Goal: Task Accomplishment & Management: Use online tool/utility

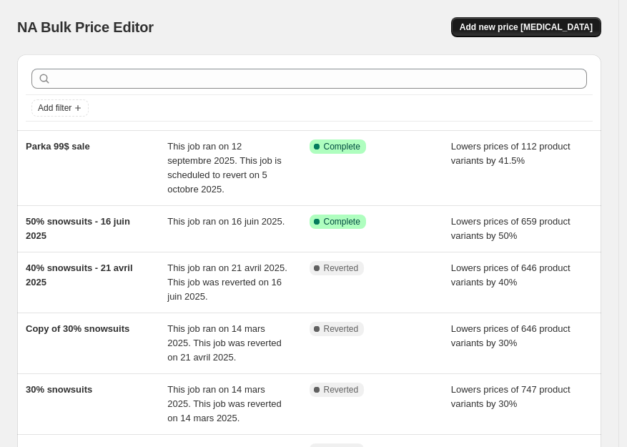
click at [546, 27] on span "Add new price [MEDICAL_DATA]" at bounding box center [526, 26] width 133 height 11
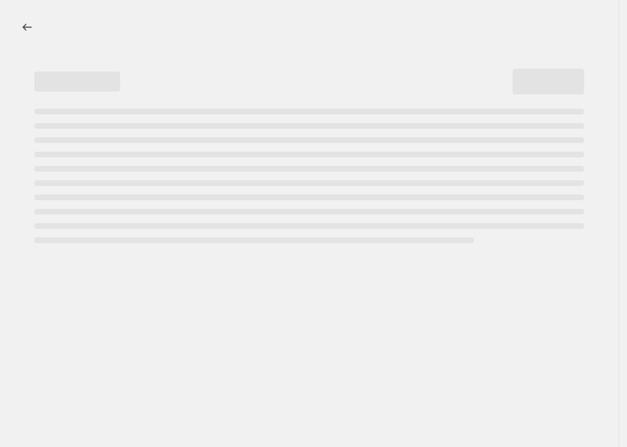
select select "percentage"
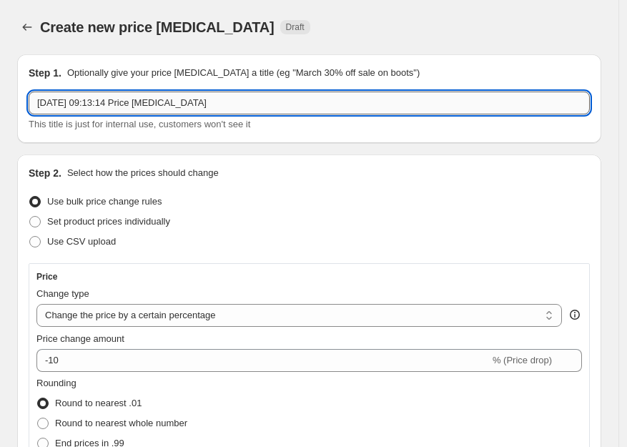
click at [89, 104] on input "29 sept. 2025, 09:13:14 Price change job" at bounding box center [309, 103] width 561 height 23
drag, startPoint x: 231, startPoint y: 105, endPoint x: 31, endPoint y: 99, distance: 200.4
click at [31, 99] on input "29 sept. 2025, 09:13:14 Price change job" at bounding box center [309, 103] width 561 height 23
type input "2 Days Sale - 9-10 OCT 2025"
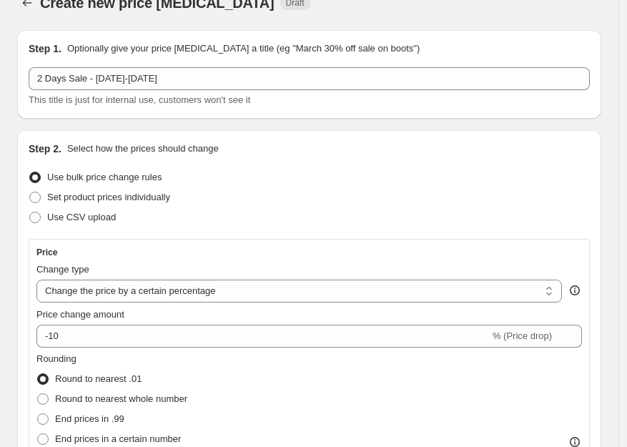
scroll to position [144, 0]
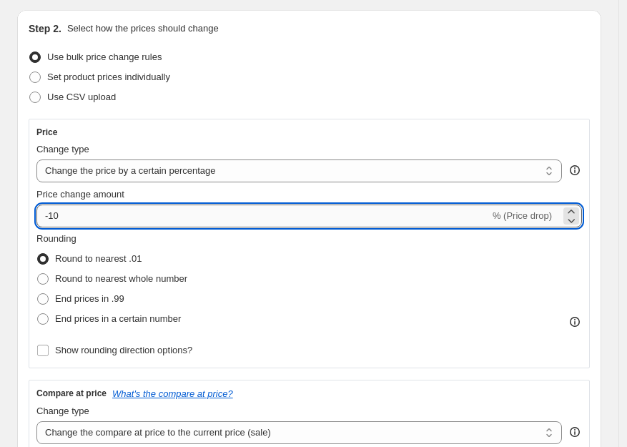
click at [81, 217] on input "-10" at bounding box center [262, 216] width 453 height 23
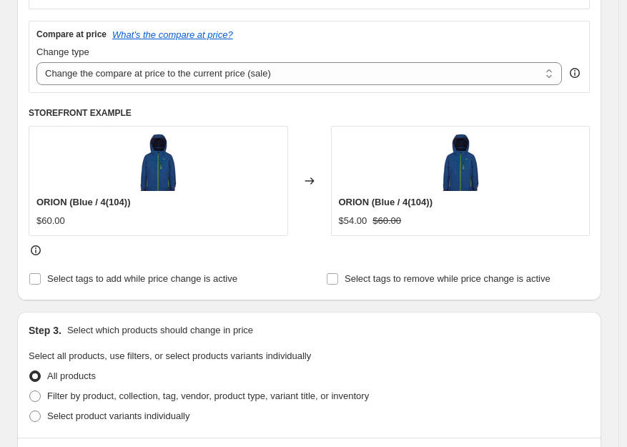
scroll to position [622, 0]
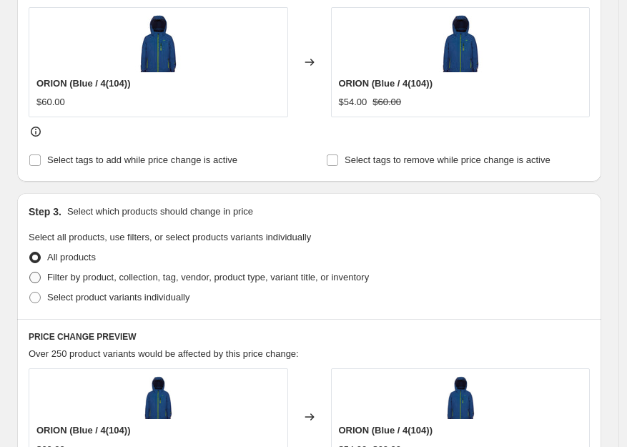
type input "-30"
click at [36, 278] on span at bounding box center [34, 277] width 11 height 11
click at [30, 272] on input "Filter by product, collection, tag, vendor, product type, variant title, or inv…" at bounding box center [29, 272] width 1 height 1
radio input "true"
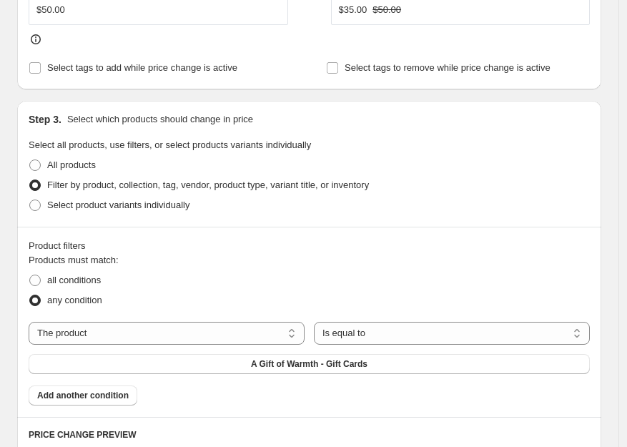
scroll to position [715, 0]
click at [82, 333] on select "The product The product's collection The product's tag The product's vendor The…" at bounding box center [167, 332] width 276 height 23
select select "tag"
click at [370, 335] on select "Is equal to Is not equal to" at bounding box center [452, 332] width 276 height 23
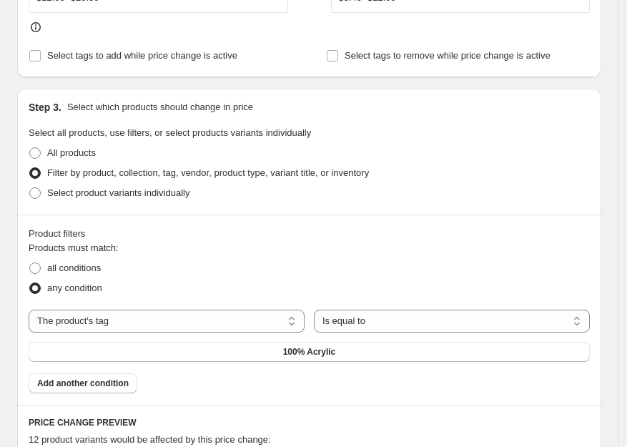
scroll to position [829, 0]
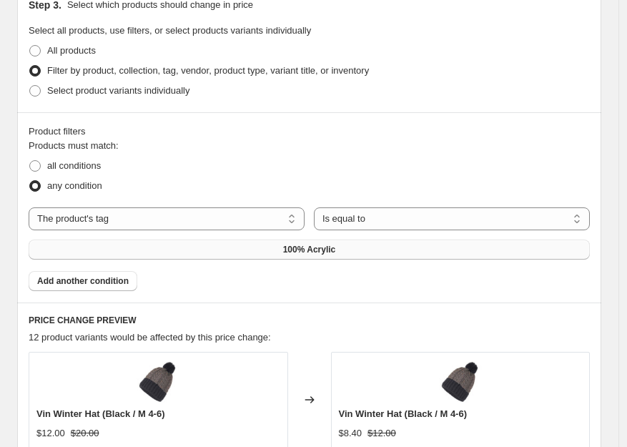
click at [315, 251] on span "100% Acrylic" at bounding box center [309, 249] width 53 height 11
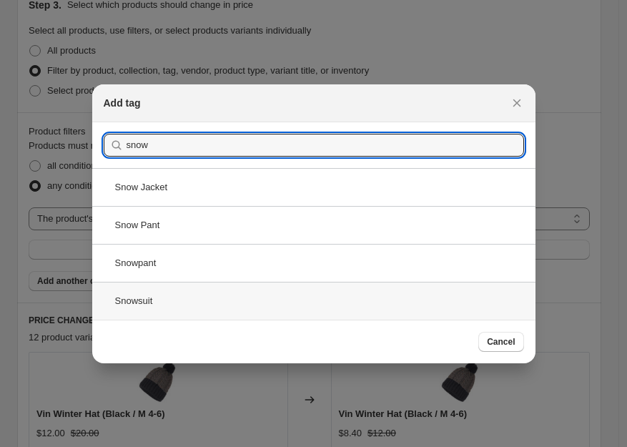
type input "snow"
click at [138, 299] on div "Snowsuit" at bounding box center [313, 301] width 443 height 38
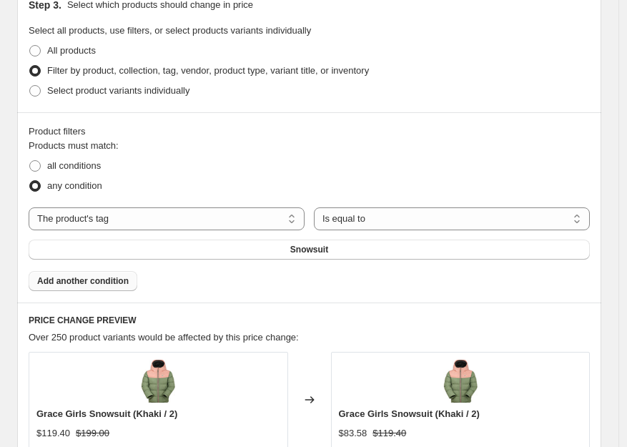
click at [122, 285] on span "Add another condition" at bounding box center [83, 280] width 92 height 11
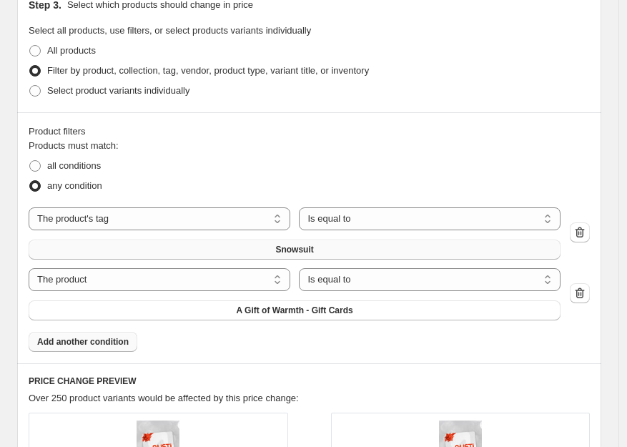
click at [313, 244] on span "Snowsuit" at bounding box center [294, 249] width 38 height 11
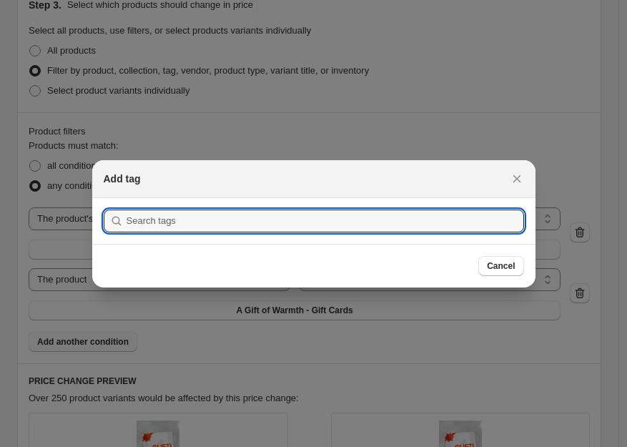
type input "f"
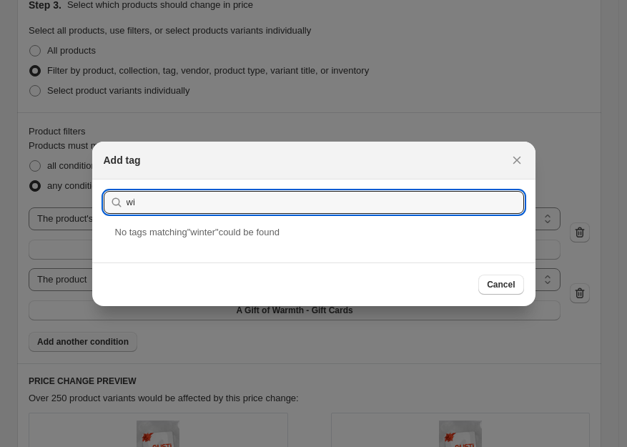
type input "w"
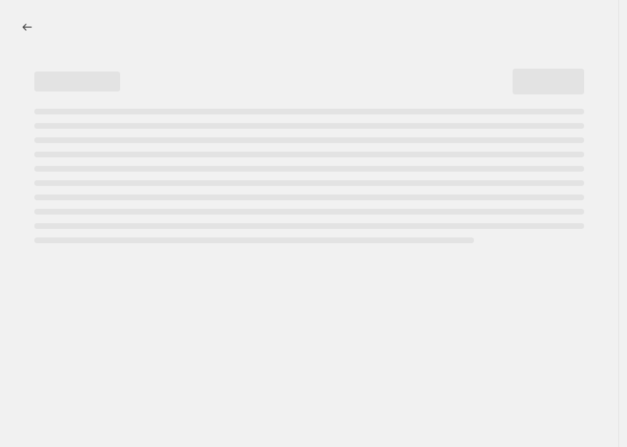
select select "percentage"
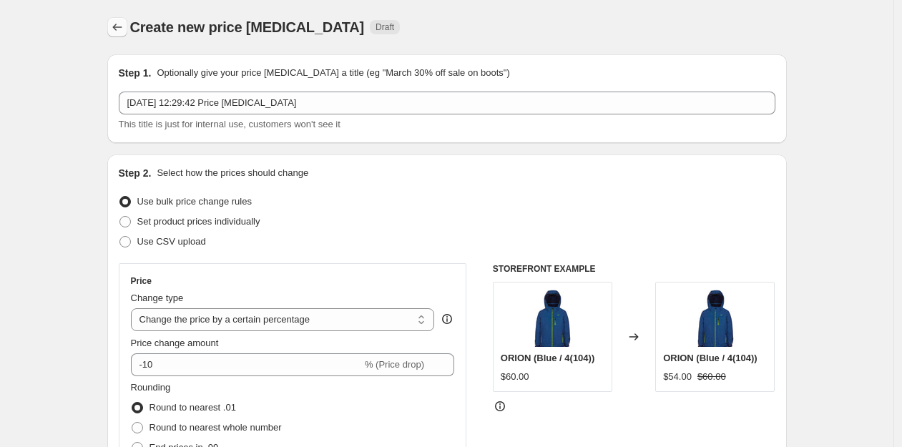
click at [114, 25] on icon "Price change jobs" at bounding box center [117, 27] width 14 height 14
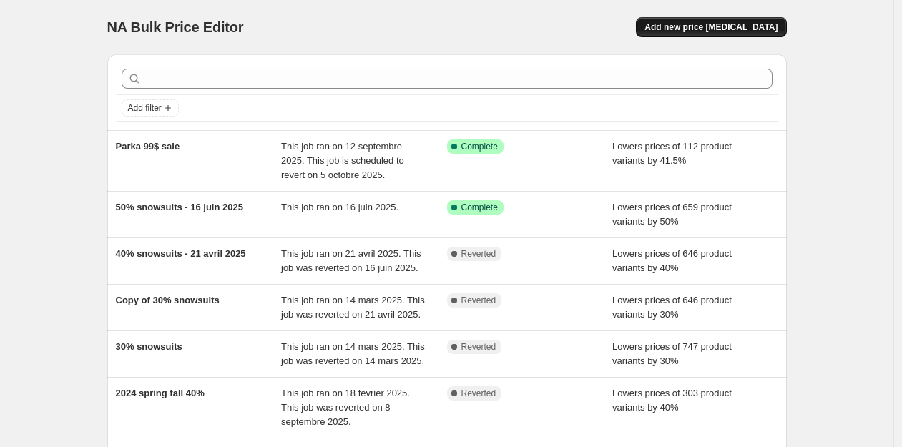
click at [634, 26] on span "Add new price [MEDICAL_DATA]" at bounding box center [710, 26] width 133 height 11
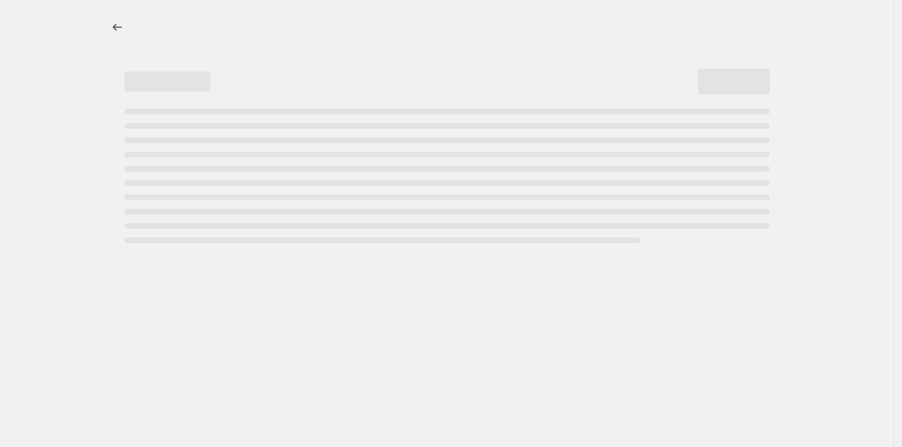
select select "percentage"
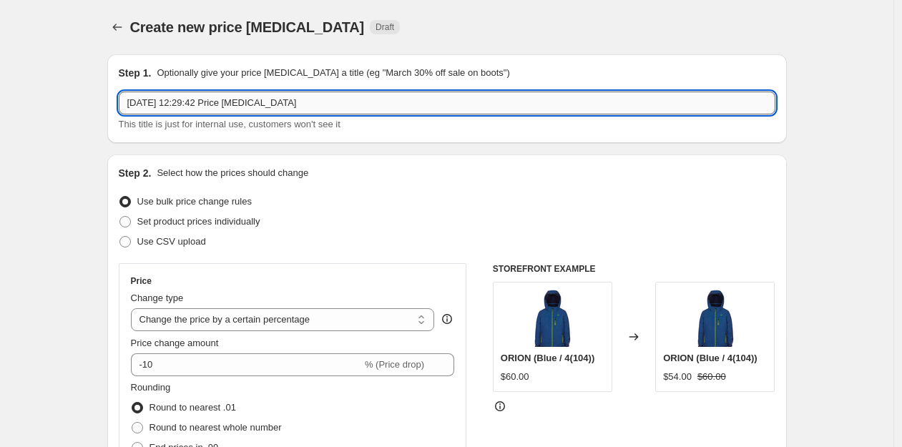
drag, startPoint x: 193, startPoint y: 107, endPoint x: 214, endPoint y: 111, distance: 21.2
click at [194, 107] on input "[DATE] 12:29:42 Price [MEDICAL_DATA]" at bounding box center [447, 103] width 657 height 23
type input "2 Days Sale - [DATE]-[DATE]"
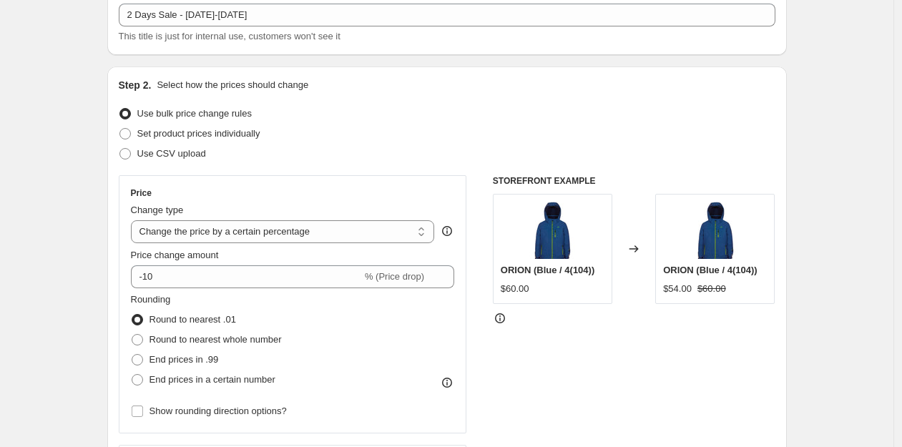
scroll to position [103, 0]
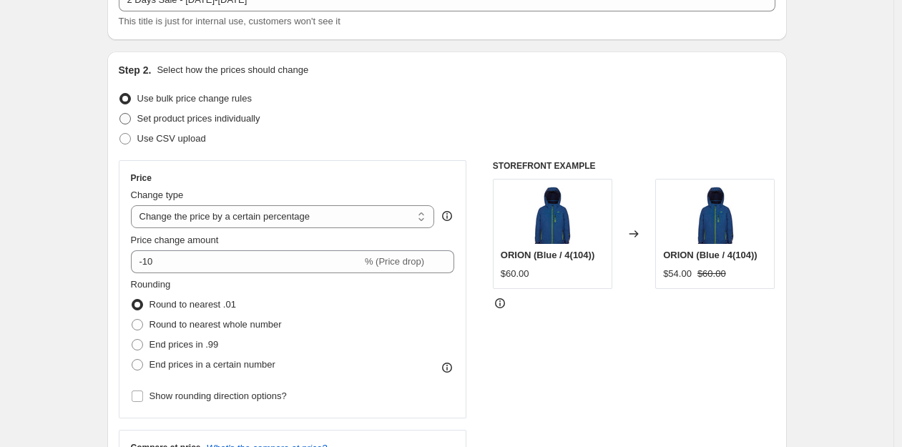
click at [127, 118] on span at bounding box center [124, 118] width 11 height 11
click at [120, 114] on input "Set product prices individually" at bounding box center [119, 113] width 1 height 1
radio input "true"
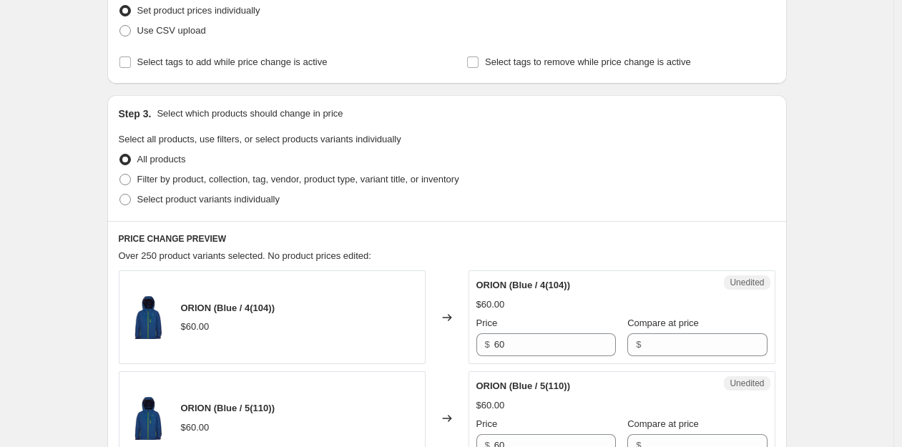
scroll to position [0, 0]
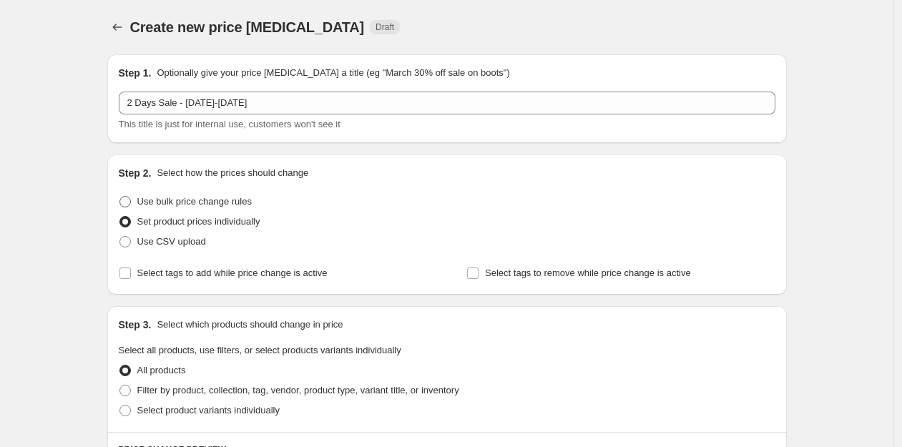
click at [131, 202] on span at bounding box center [124, 201] width 11 height 11
click at [120, 197] on input "Use bulk price change rules" at bounding box center [119, 196] width 1 height 1
radio input "true"
select select "percentage"
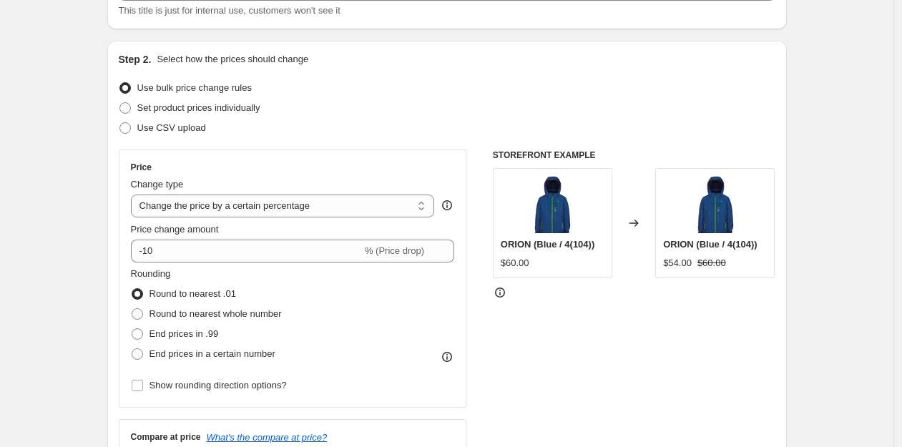
scroll to position [116, 0]
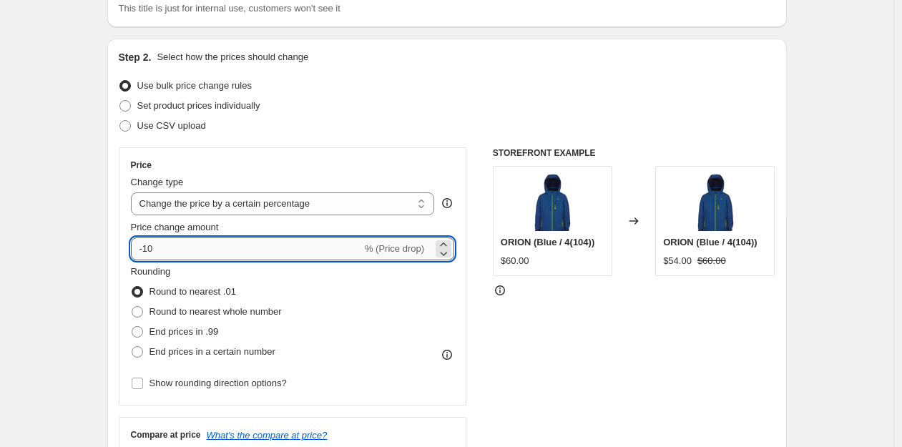
click at [163, 250] on input "-10" at bounding box center [246, 248] width 231 height 23
type input "-30"
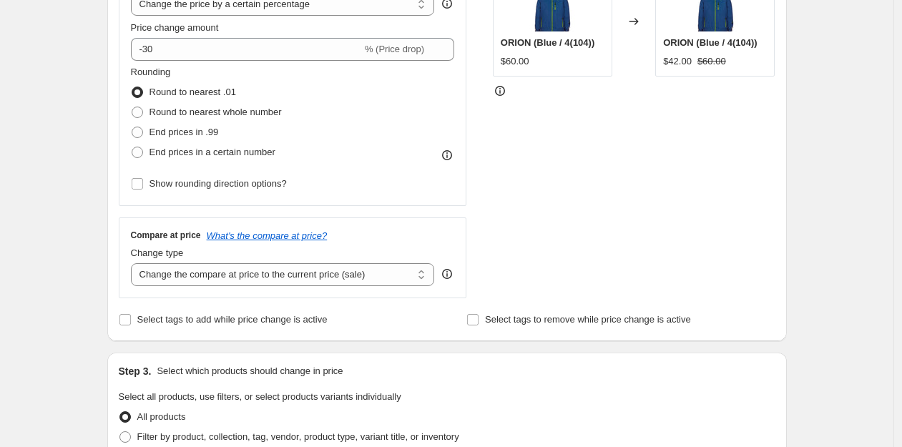
scroll to position [331, 0]
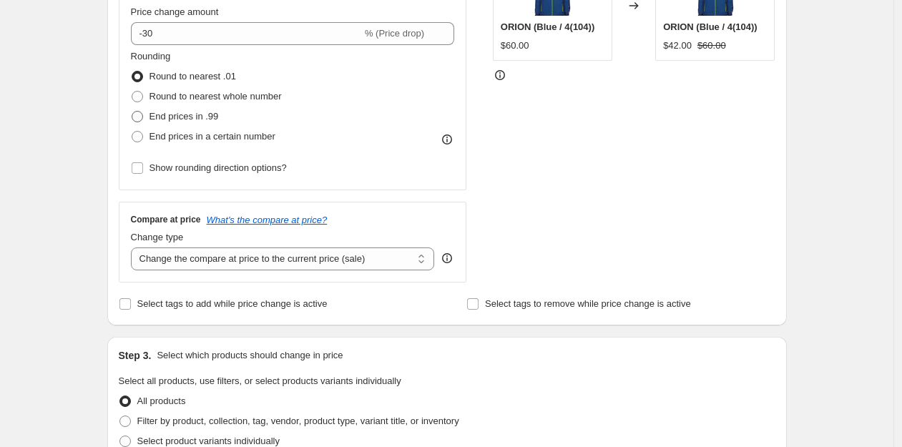
click at [170, 116] on span "End prices in .99" at bounding box center [183, 116] width 69 height 11
click at [132, 112] on input "End prices in .99" at bounding box center [132, 111] width 1 height 1
radio input "true"
click at [79, 118] on div "Create new price [MEDICAL_DATA]. This page is ready Create new price [MEDICAL_D…" at bounding box center [446, 424] width 893 height 1510
click at [162, 80] on span "Round to nearest .01" at bounding box center [192, 76] width 87 height 11
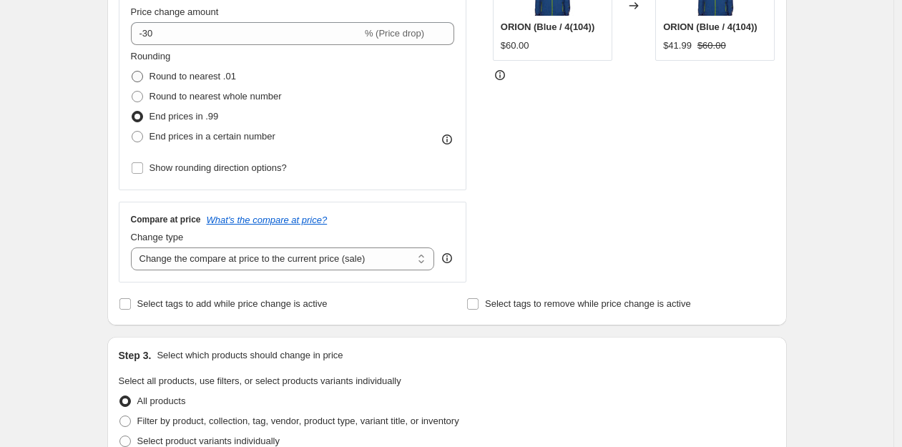
click at [132, 72] on input "Round to nearest .01" at bounding box center [132, 71] width 1 height 1
radio input "true"
click at [142, 97] on span at bounding box center [137, 96] width 11 height 11
click at [132, 92] on input "Round to nearest whole number" at bounding box center [132, 91] width 1 height 1
radio input "true"
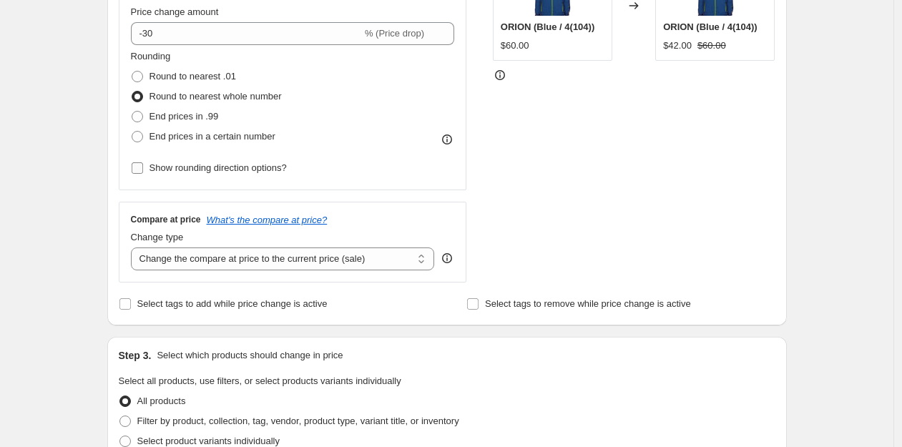
click at [139, 168] on input "Show rounding direction options?" at bounding box center [137, 167] width 11 height 11
checkbox input "true"
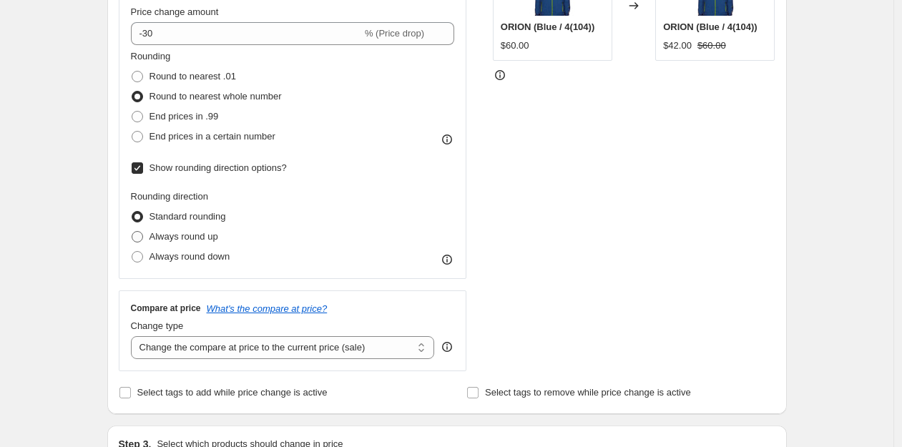
click at [142, 238] on span at bounding box center [137, 236] width 11 height 11
click at [132, 232] on input "Always round up" at bounding box center [132, 231] width 1 height 1
radio input "true"
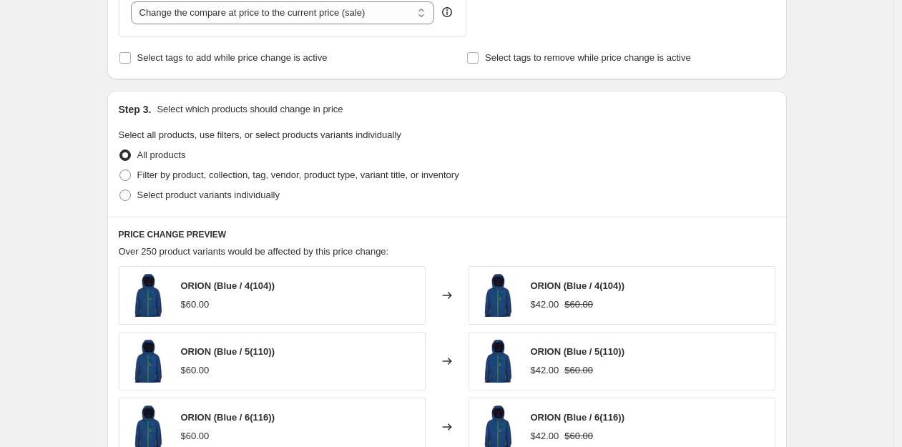
scroll to position [674, 0]
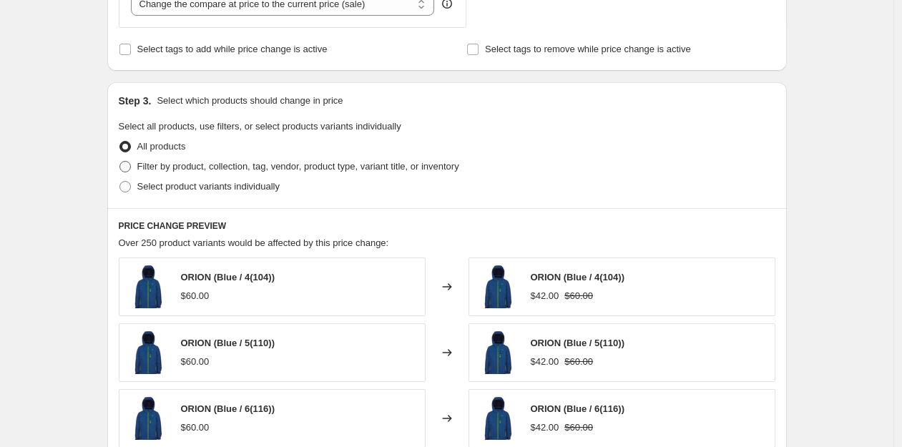
click at [130, 165] on span at bounding box center [124, 166] width 11 height 11
click at [120, 162] on input "Filter by product, collection, tag, vendor, product type, variant title, or inv…" at bounding box center [119, 161] width 1 height 1
radio input "true"
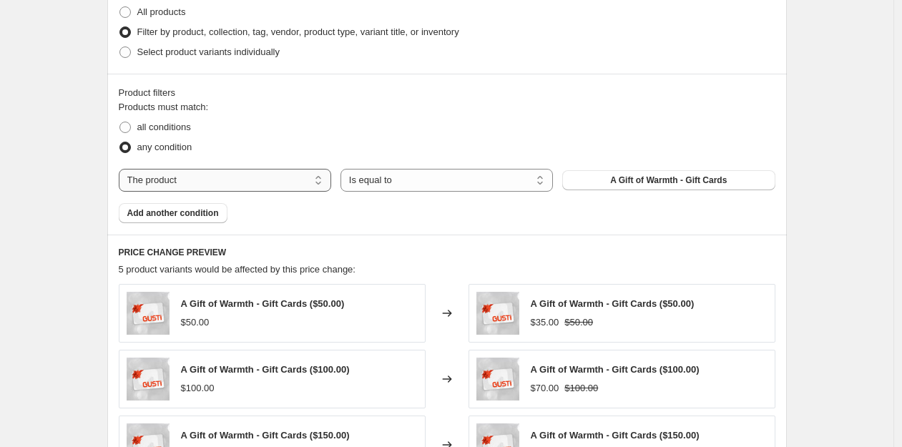
scroll to position [810, 0]
click at [255, 178] on select "The product The product's collection The product's tag The product's vendor The…" at bounding box center [225, 179] width 212 height 23
select select "tag"
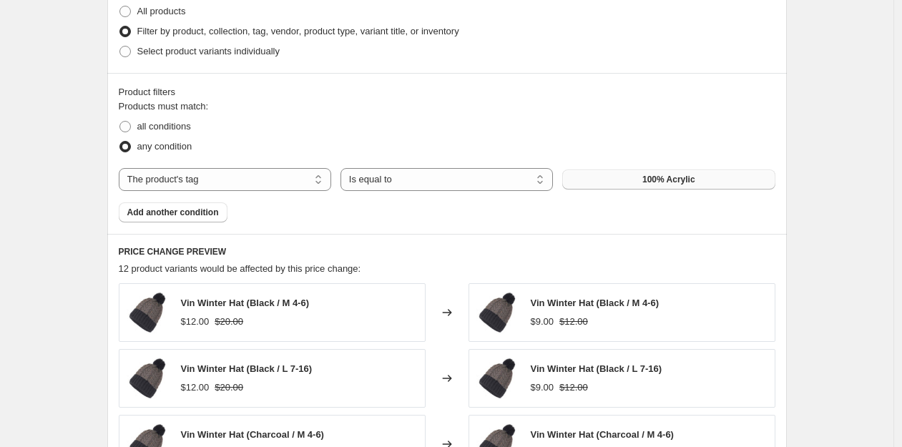
click at [634, 180] on span "100% Acrylic" at bounding box center [668, 179] width 53 height 11
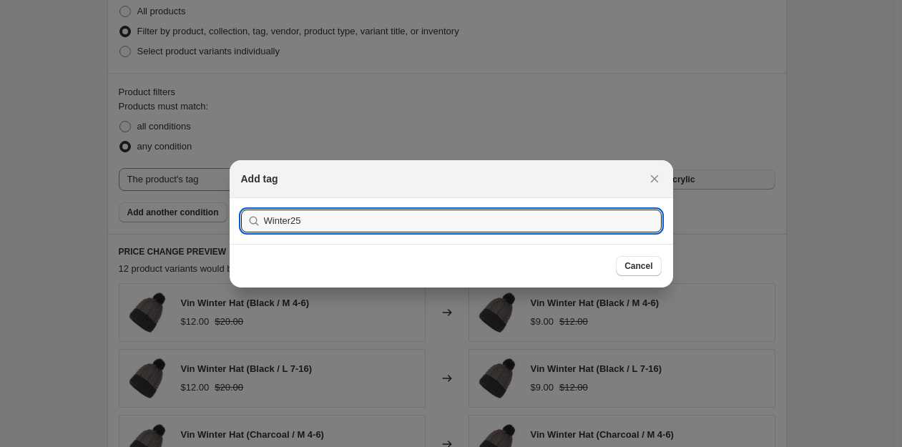
type input "Winter25"
click at [241, 198] on button "Submit" at bounding box center [261, 205] width 41 height 15
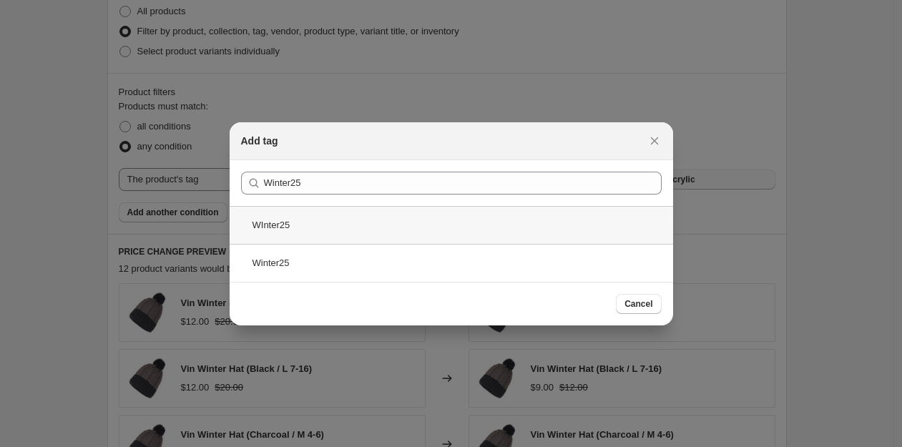
click at [338, 221] on div "WInter25" at bounding box center [451, 225] width 443 height 38
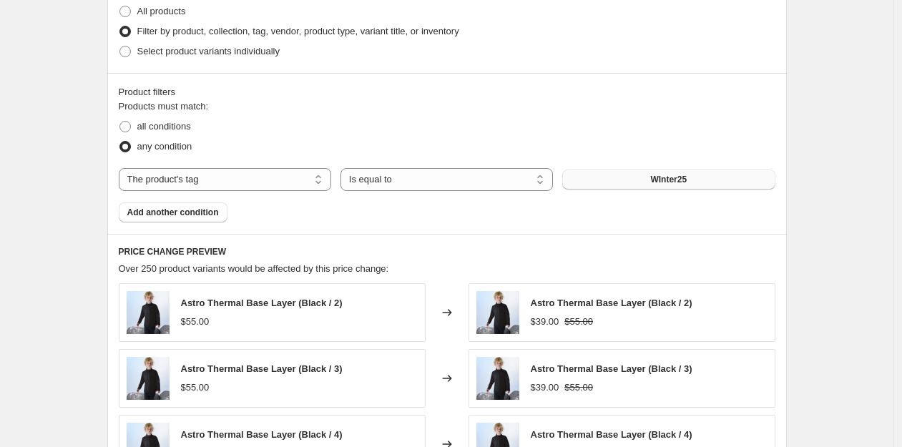
click at [79, 280] on div "Create new price [MEDICAL_DATA]. This page is ready Create new price [MEDICAL_D…" at bounding box center [446, 69] width 893 height 1759
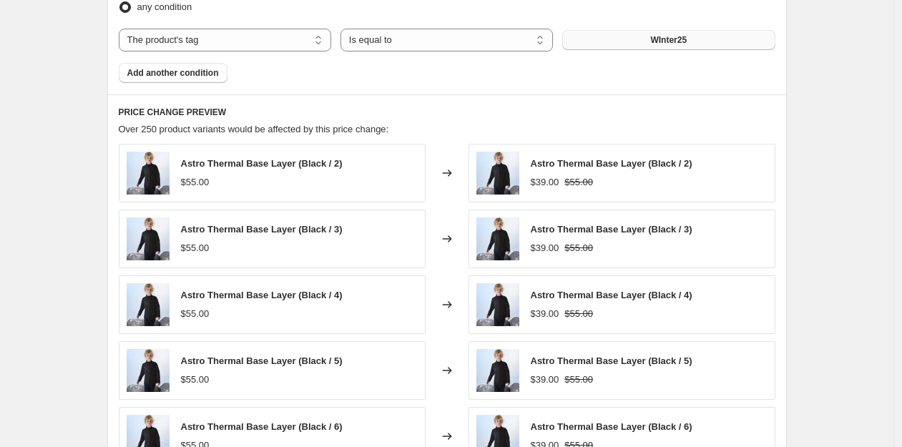
scroll to position [859, 0]
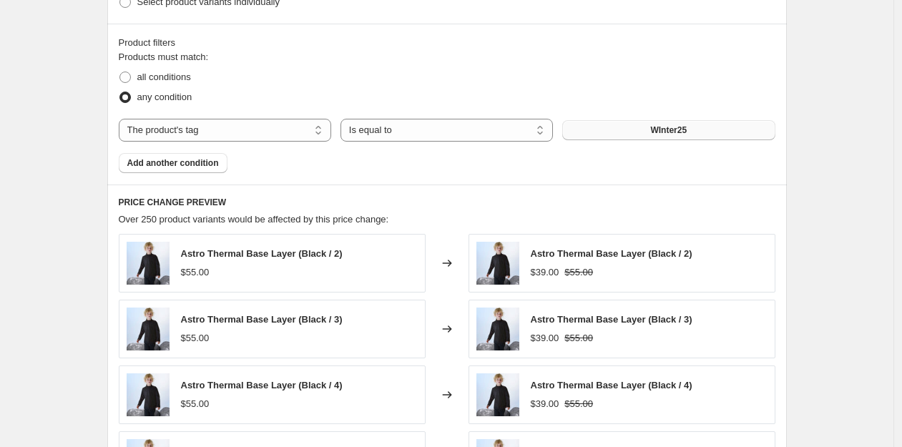
click at [61, 144] on div "Create new price [MEDICAL_DATA]. This page is ready Create new price [MEDICAL_D…" at bounding box center [446, 20] width 893 height 1759
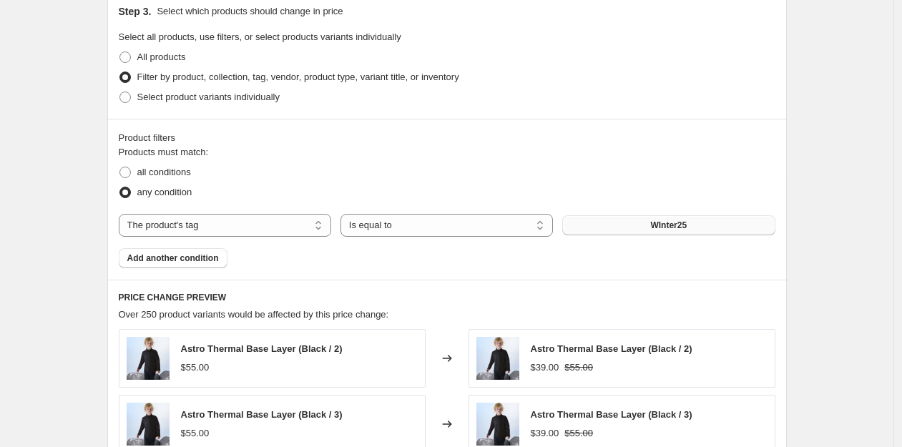
scroll to position [792, 0]
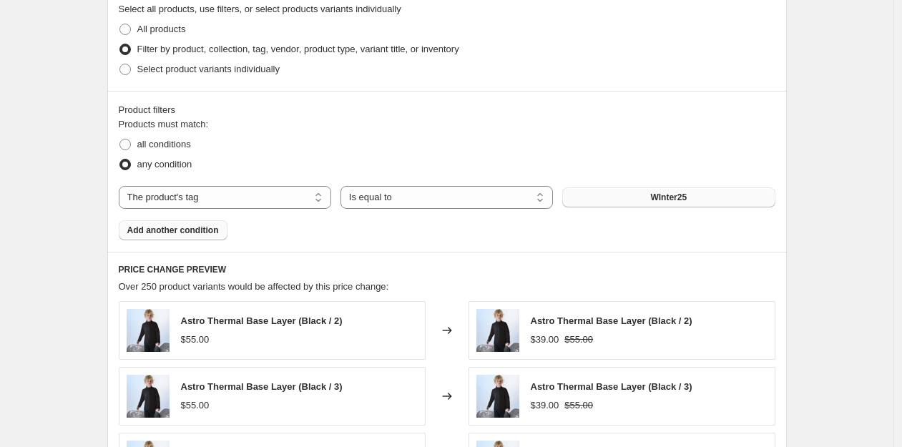
click at [184, 230] on span "Add another condition" at bounding box center [173, 230] width 92 height 11
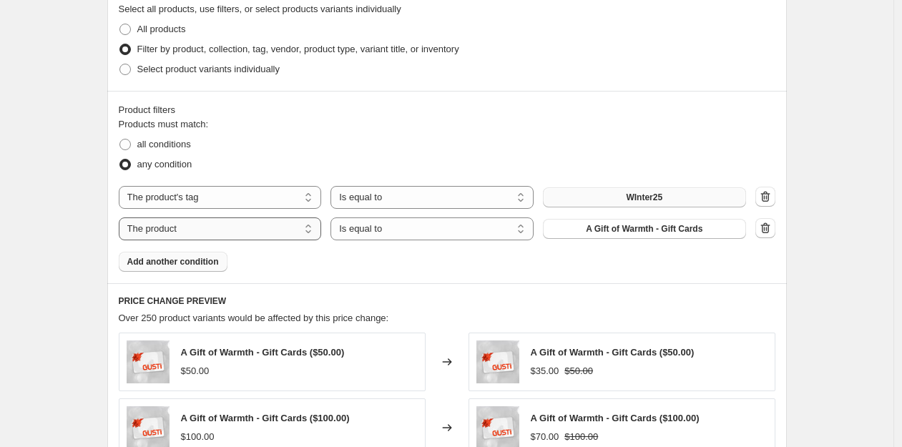
click at [186, 228] on select "The product The product's collection The product's tag The product's vendor The…" at bounding box center [220, 228] width 203 height 23
select select "tag"
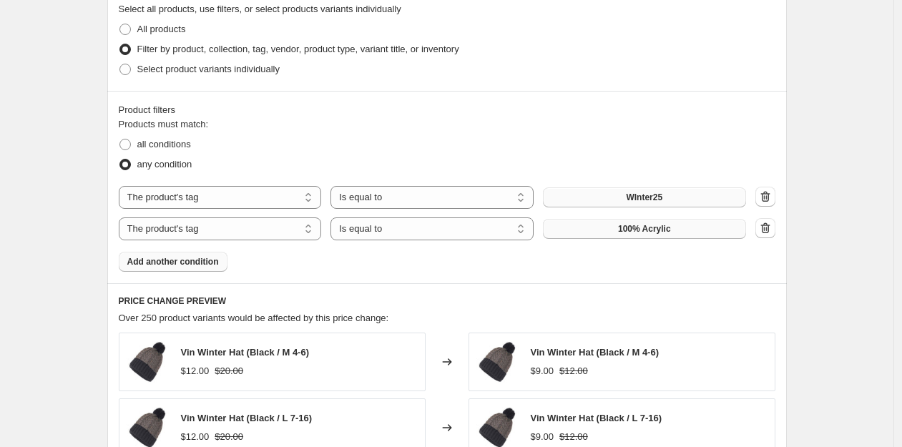
click at [632, 229] on span "100% Acrylic" at bounding box center [644, 228] width 53 height 11
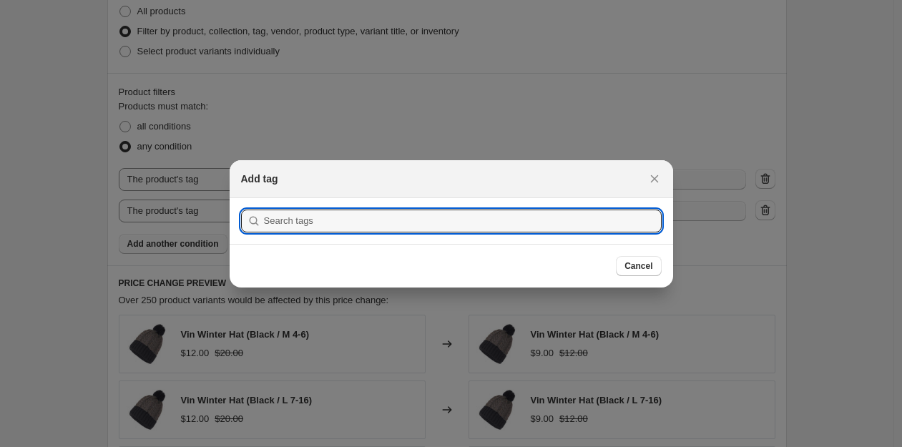
scroll to position [0, 0]
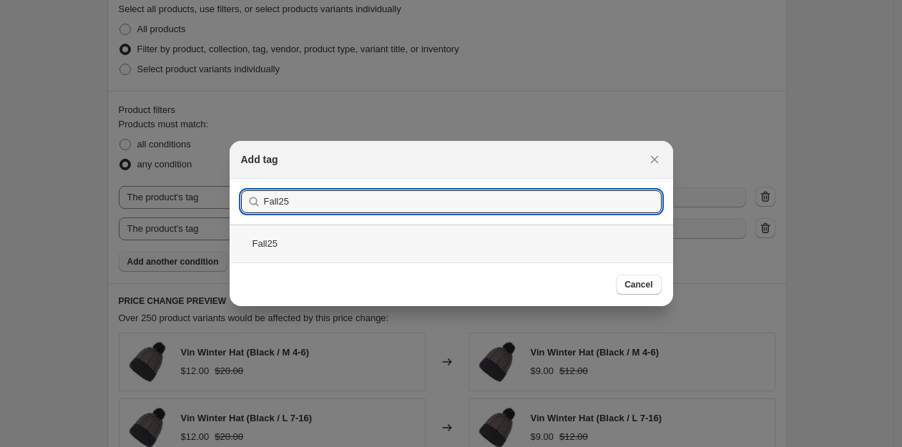
type input "Fall25"
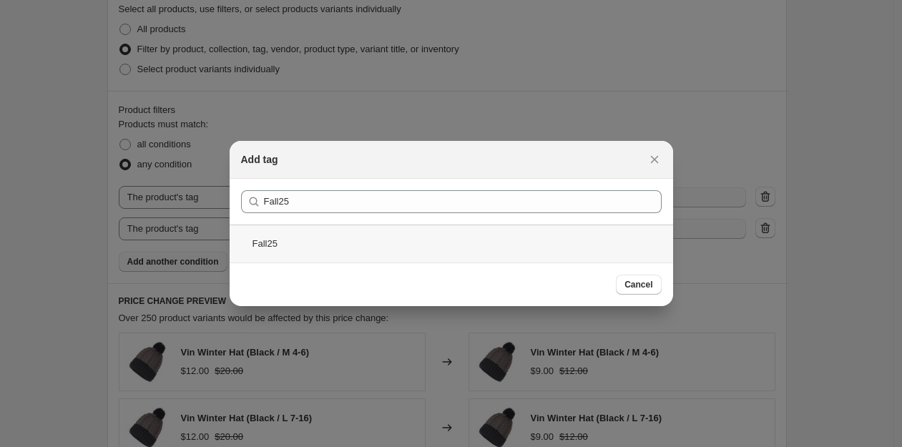
click at [401, 242] on div "Fall25" at bounding box center [451, 244] width 443 height 38
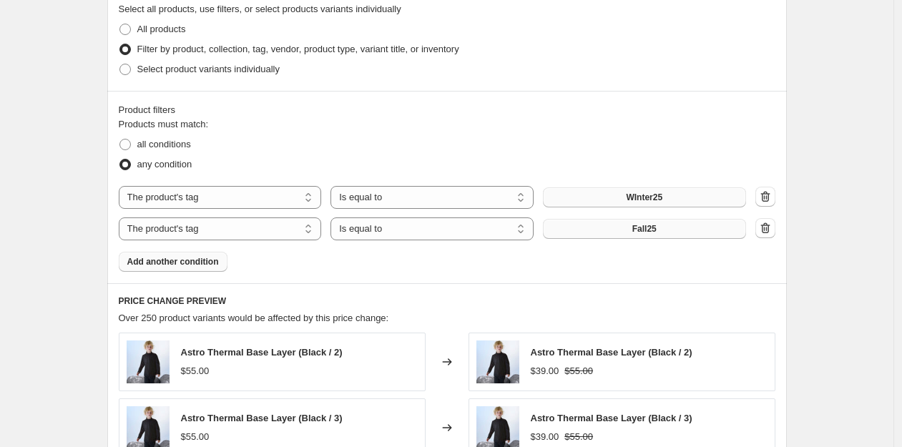
click at [180, 259] on span "Add another condition" at bounding box center [173, 261] width 92 height 11
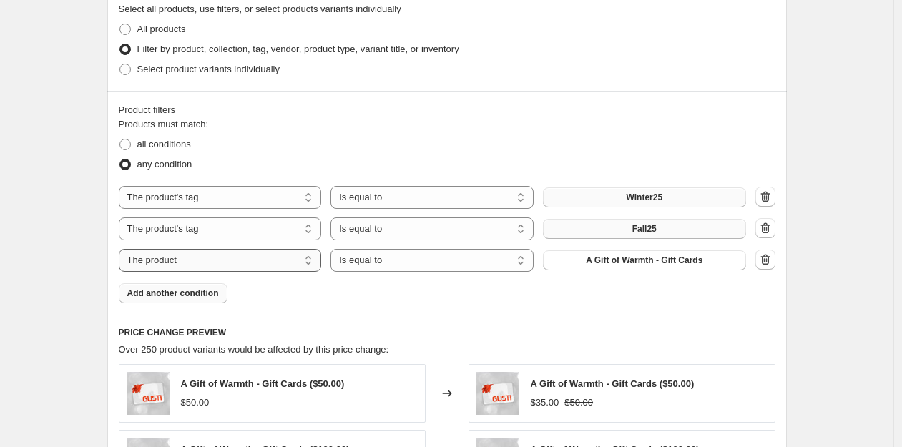
click at [178, 259] on select "The product The product's collection The product's tag The product's vendor The…" at bounding box center [220, 260] width 203 height 23
select select "tag"
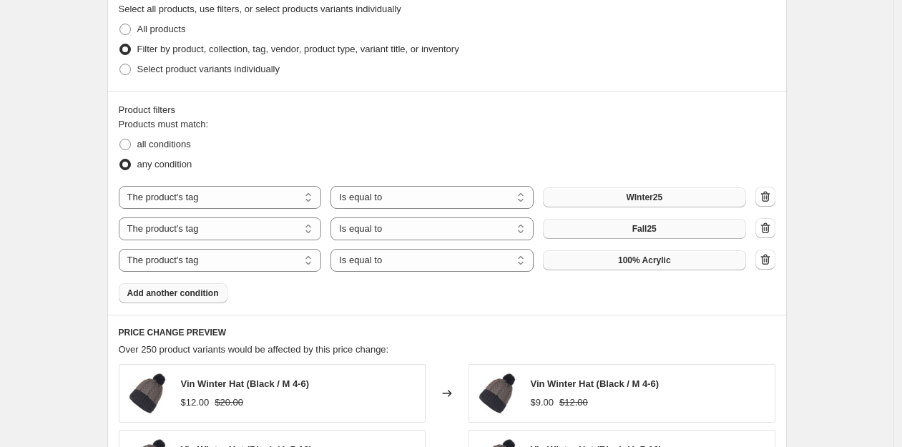
click at [634, 260] on span "100% Acrylic" at bounding box center [644, 260] width 53 height 11
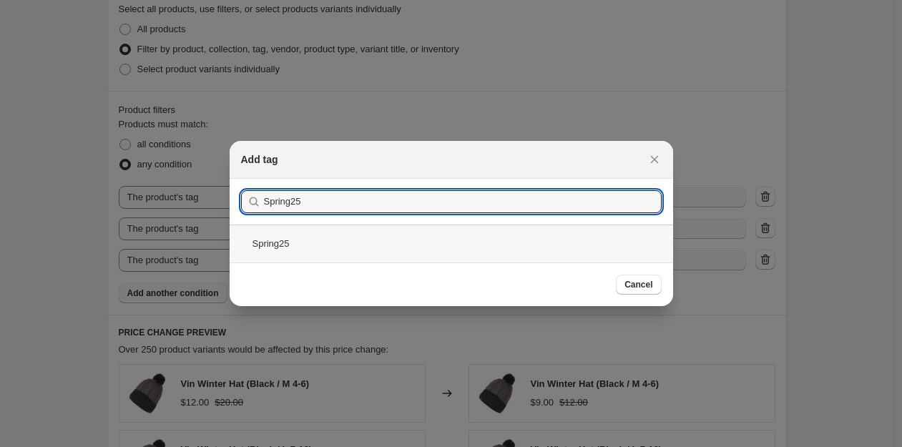
type input "Spring25"
click at [276, 247] on div "Spring25" at bounding box center [451, 244] width 443 height 38
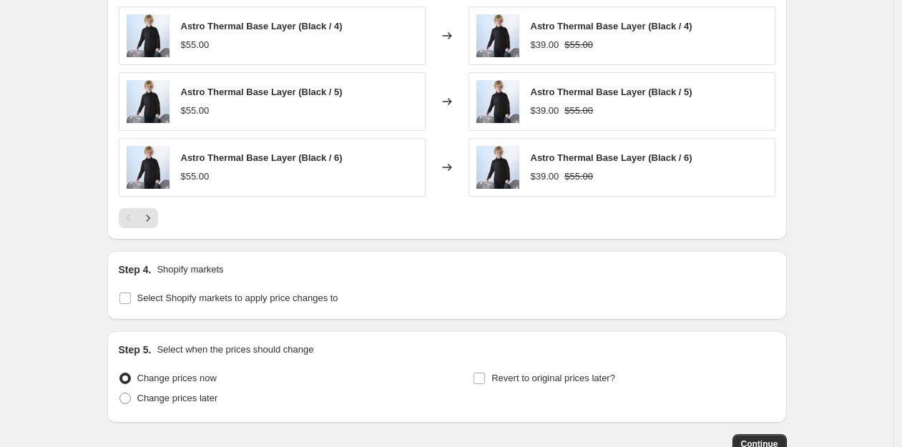
scroll to position [1155, 0]
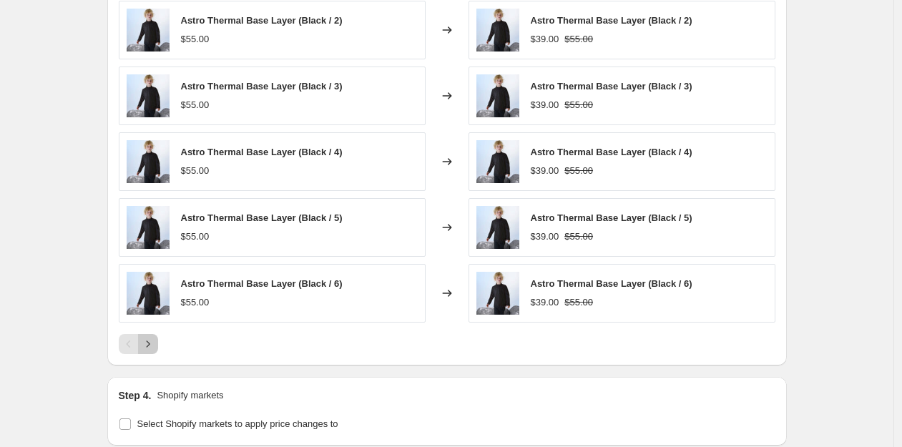
click at [154, 342] on icon "Next" at bounding box center [148, 344] width 14 height 14
click at [154, 343] on icon "Next" at bounding box center [148, 344] width 14 height 14
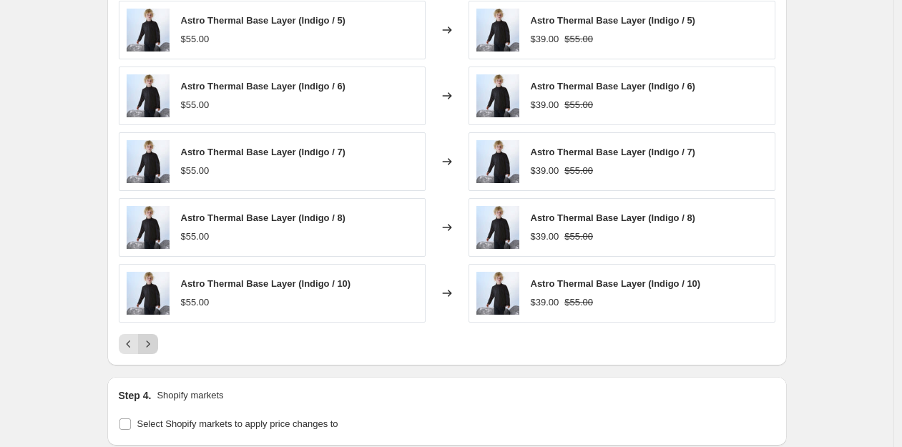
click at [154, 343] on icon "Next" at bounding box center [148, 344] width 14 height 14
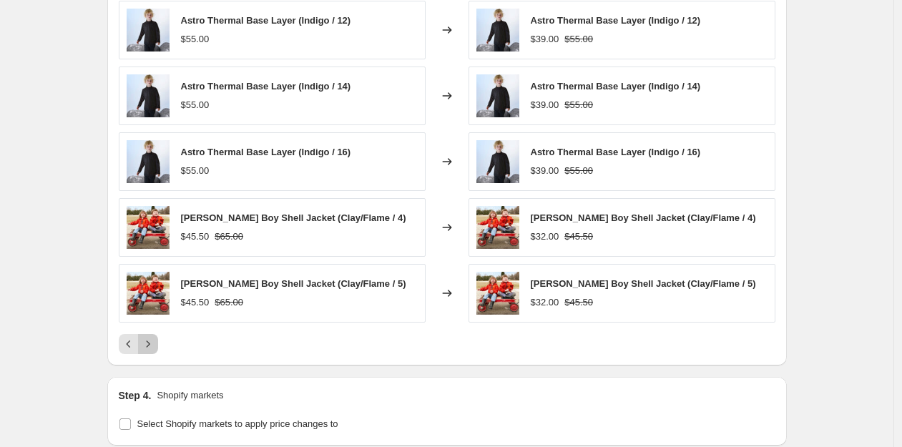
click at [154, 343] on icon "Next" at bounding box center [148, 344] width 14 height 14
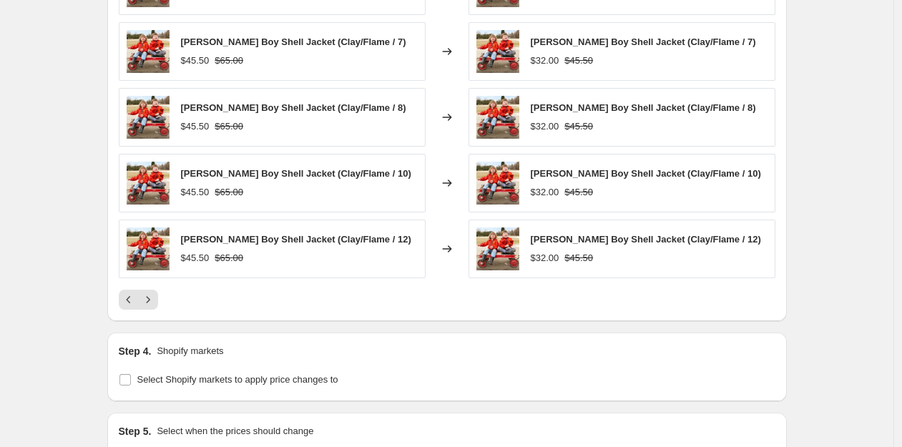
scroll to position [1375, 0]
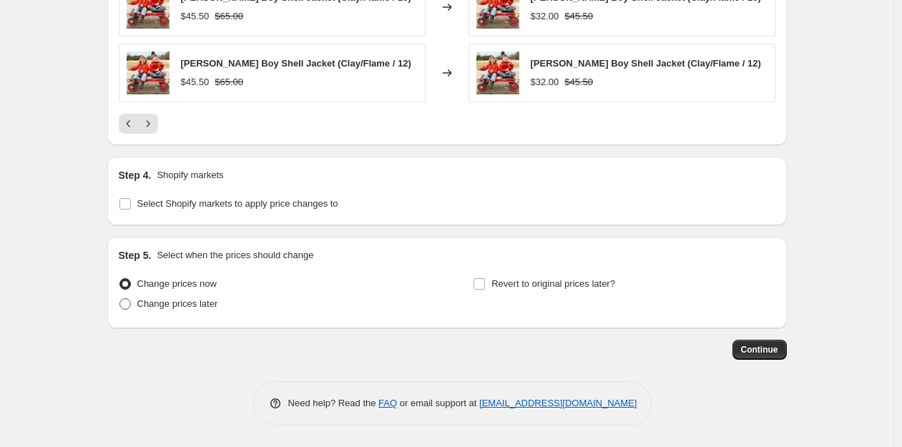
click at [129, 304] on span at bounding box center [124, 303] width 11 height 11
click at [120, 299] on input "Change prices later" at bounding box center [119, 298] width 1 height 1
radio input "true"
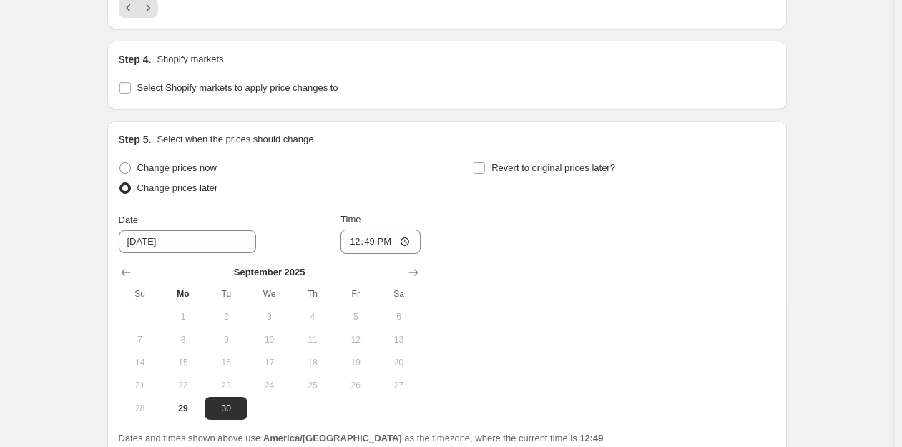
scroll to position [1496, 0]
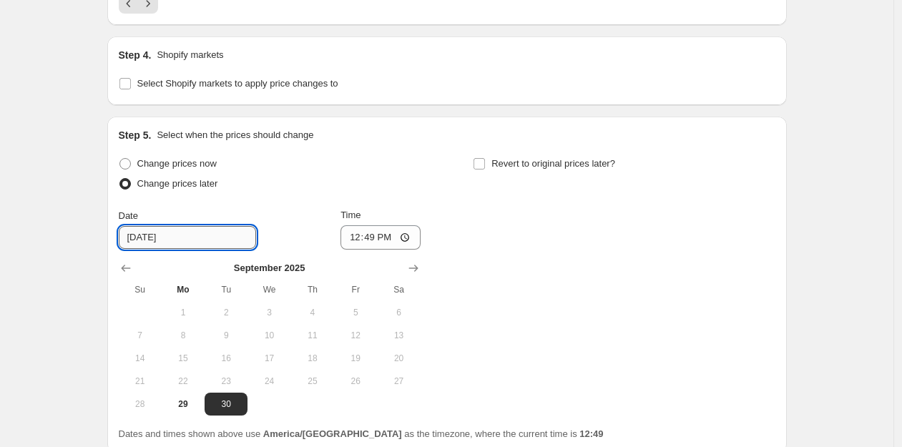
click at [182, 237] on input "[DATE]" at bounding box center [187, 237] width 137 height 23
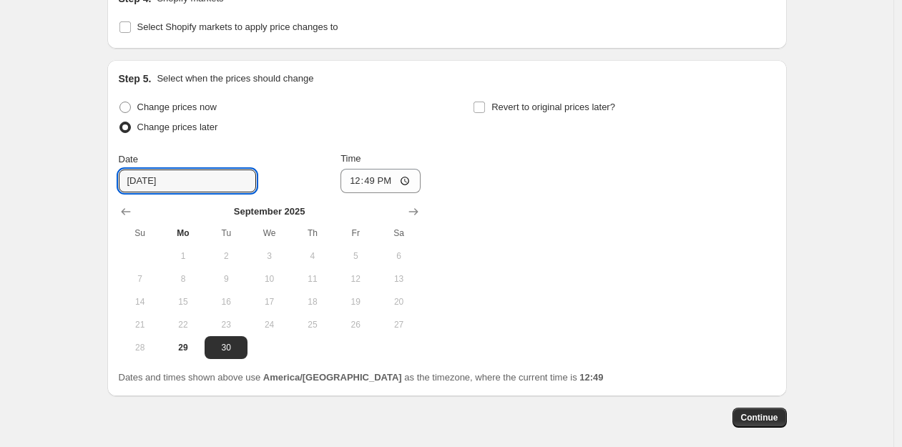
scroll to position [1580, 0]
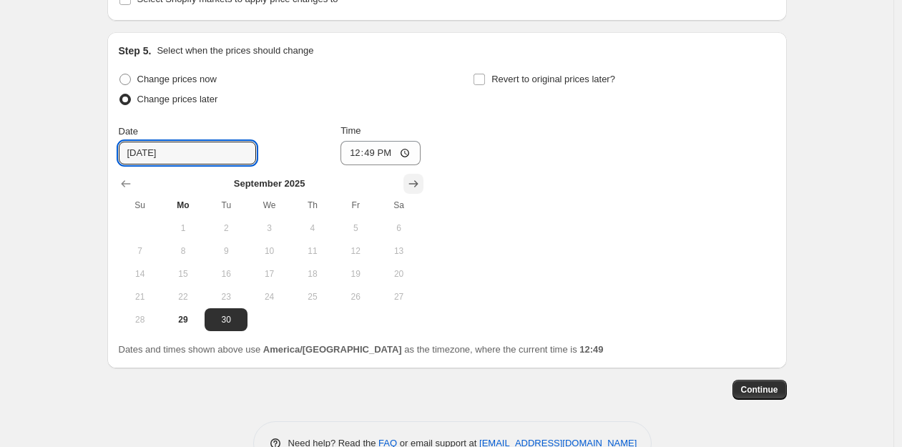
click at [418, 184] on icon "Show next month, October 2025" at bounding box center [413, 184] width 14 height 14
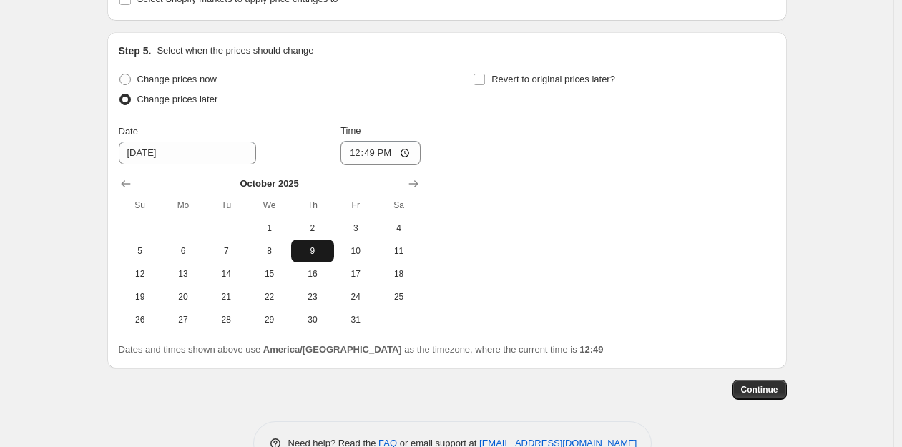
click at [310, 250] on span "9" at bounding box center [312, 250] width 31 height 11
type input "[DATE]"
click at [387, 152] on input "12:49" at bounding box center [380, 153] width 80 height 24
click at [366, 152] on input "12:49" at bounding box center [380, 153] width 80 height 24
click at [372, 154] on input "12:49" at bounding box center [380, 153] width 80 height 24
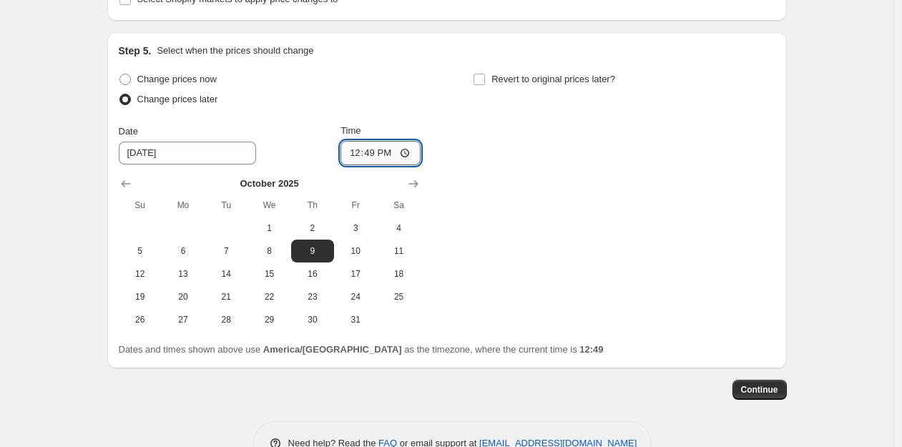
click at [372, 154] on input "12:49" at bounding box center [380, 153] width 80 height 24
click at [406, 152] on input "12:49" at bounding box center [380, 153] width 80 height 24
click at [527, 215] on div "Change prices now Change prices later Date [DATE] Time 00:49 [DATE] Su Mo Tu We…" at bounding box center [447, 200] width 657 height 262
click at [389, 148] on input "00:49" at bounding box center [380, 153] width 80 height 24
click at [391, 152] on input "00:49" at bounding box center [380, 153] width 80 height 24
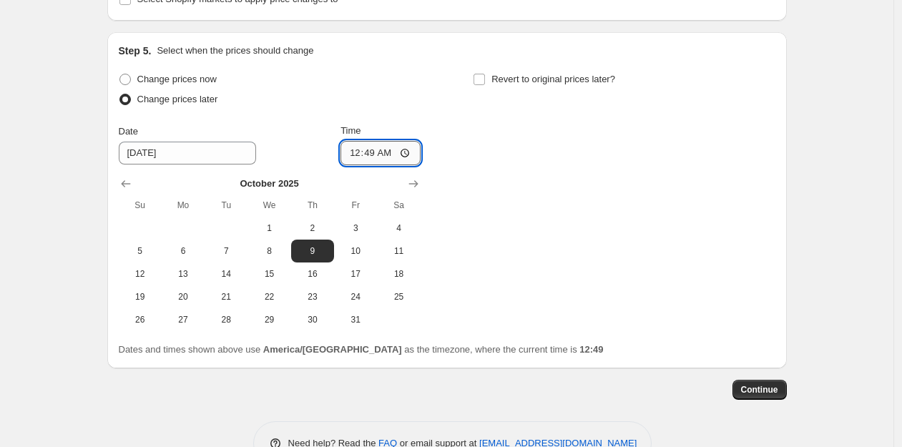
click at [391, 152] on input "00:49" at bounding box center [380, 153] width 80 height 24
click at [409, 154] on input "00:49" at bounding box center [380, 153] width 80 height 24
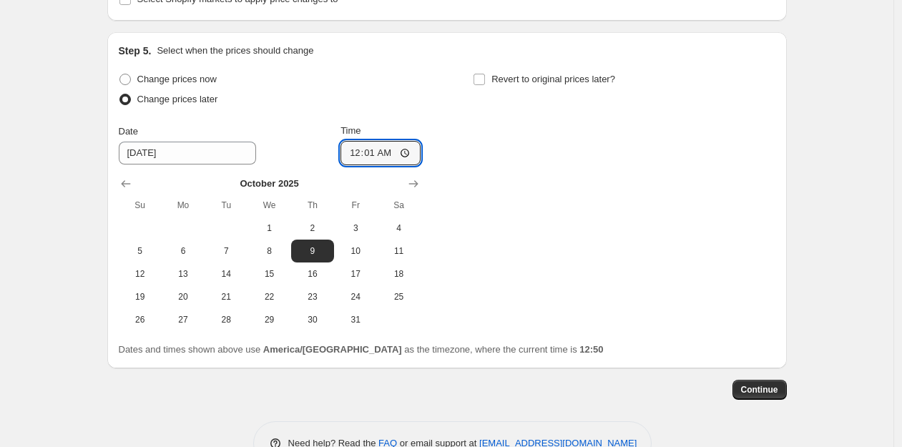
type input "00:01"
click at [499, 199] on div "Change prices now Change prices later Date [DATE] Time 00:[DATE] Mo Tu We Th Fr…" at bounding box center [447, 200] width 657 height 262
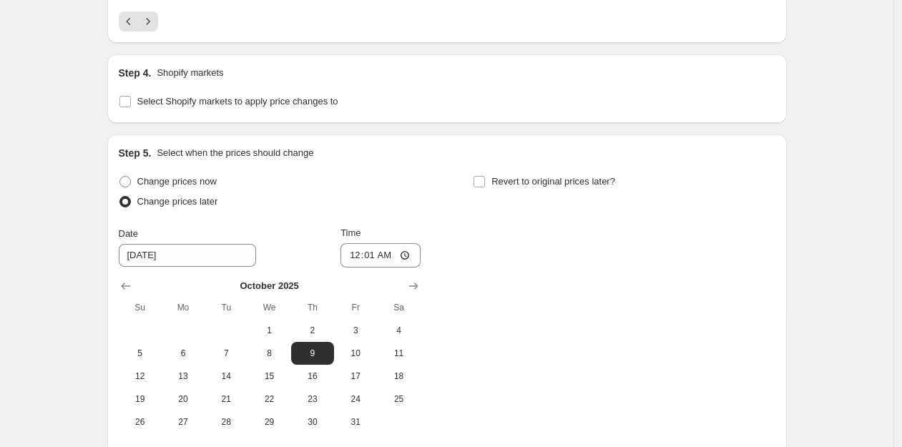
scroll to position [1464, 0]
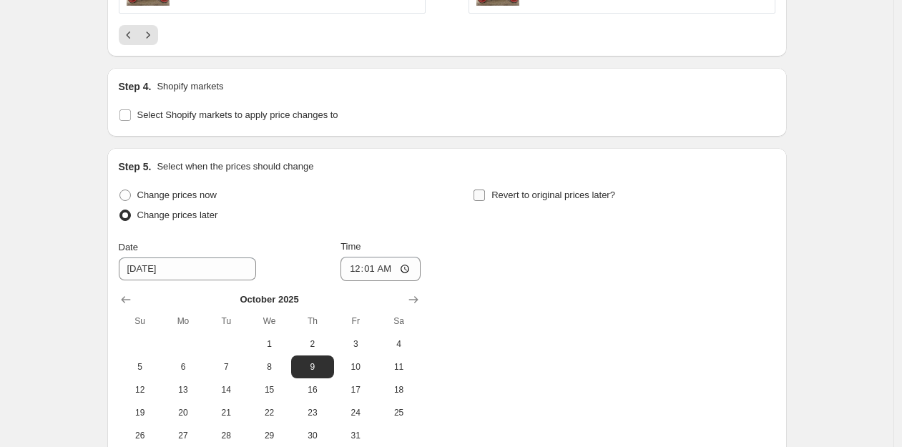
click at [484, 194] on input "Revert to original prices later?" at bounding box center [478, 195] width 11 height 11
checkbox input "true"
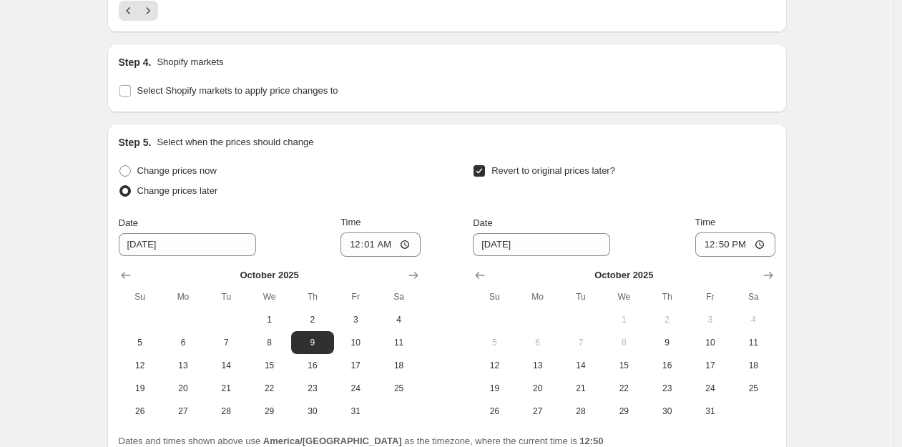
scroll to position [1537, 0]
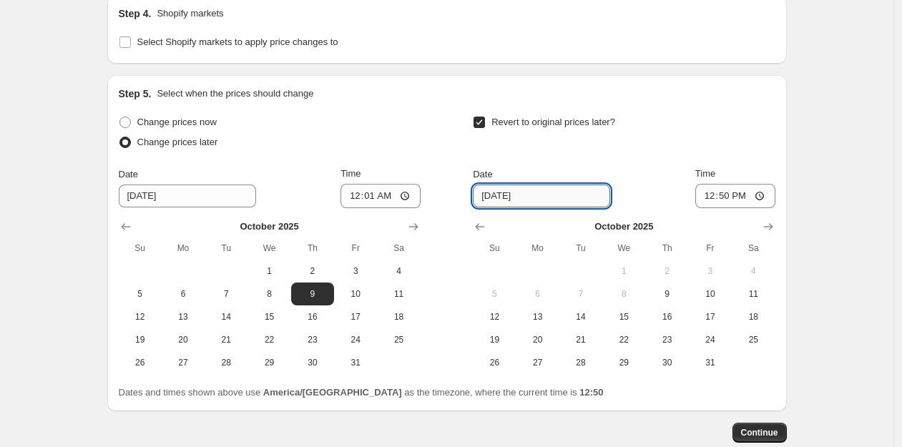
click at [519, 190] on input "[DATE]" at bounding box center [541, 196] width 137 height 23
click at [634, 290] on span "10" at bounding box center [709, 293] width 31 height 11
type input "[DATE]"
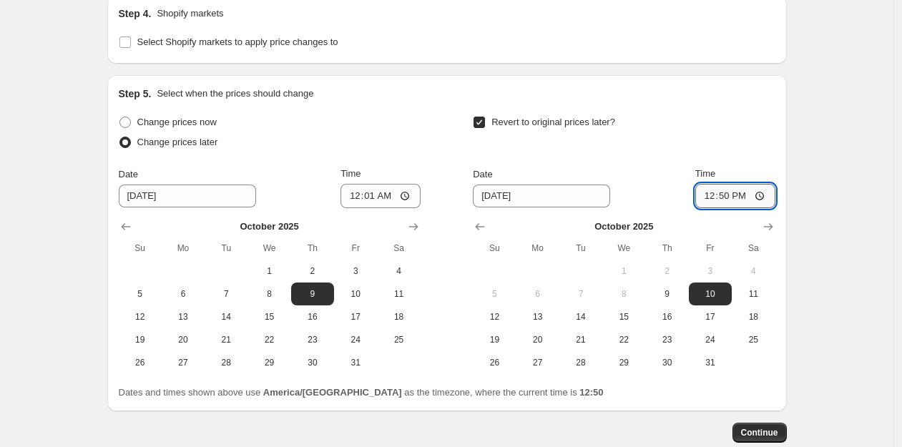
click at [634, 199] on input "12:50" at bounding box center [735, 196] width 80 height 24
click at [634, 197] on input "12:50" at bounding box center [735, 196] width 80 height 24
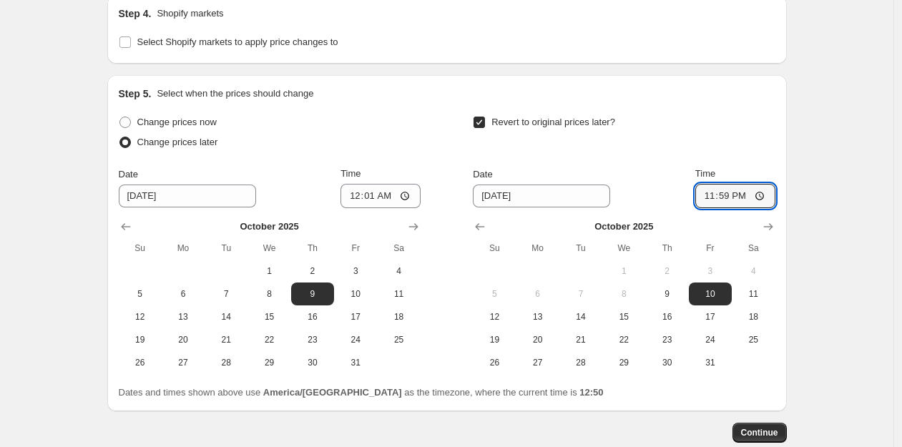
type input "23:59"
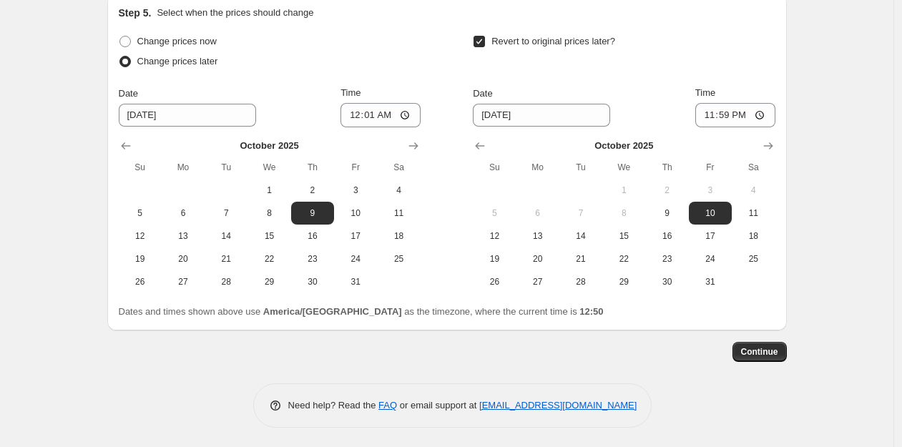
scroll to position [1620, 0]
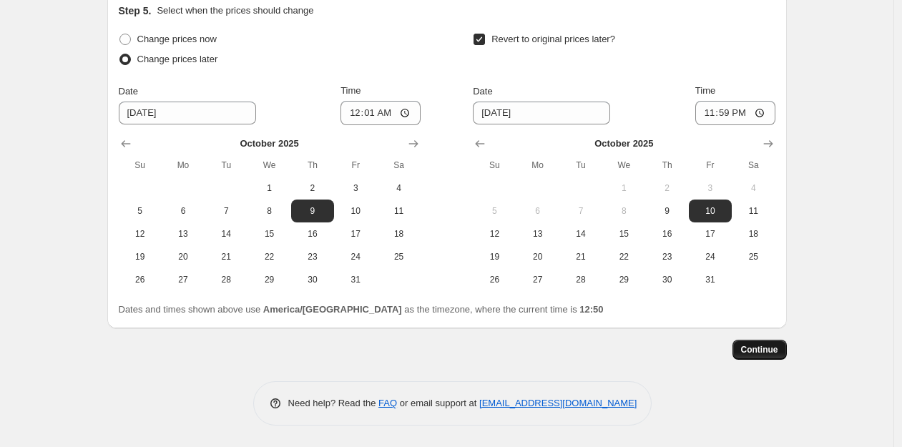
click at [634, 350] on span "Continue" at bounding box center [759, 349] width 37 height 11
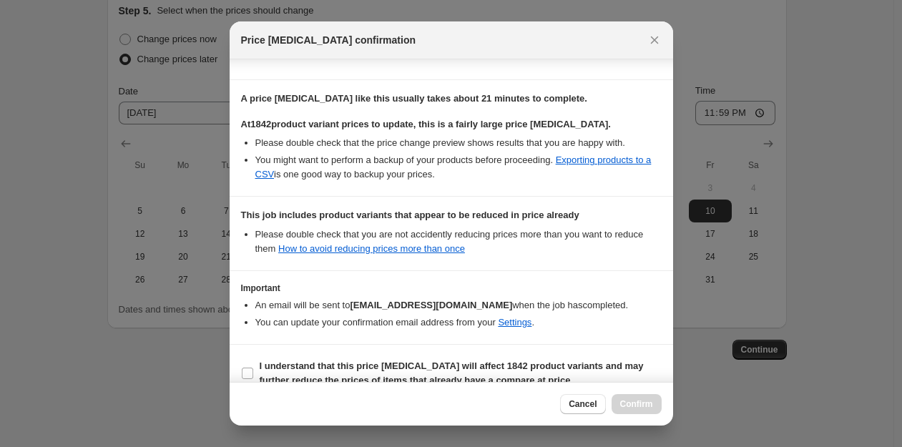
scroll to position [231, 0]
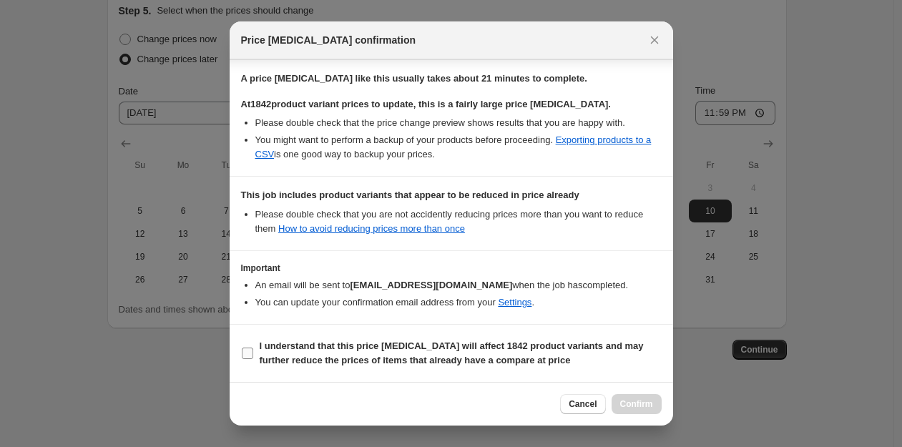
click at [250, 354] on input "I understand that this price [MEDICAL_DATA] will affect 1842 product variants a…" at bounding box center [247, 353] width 11 height 11
checkbox input "true"
click at [634, 401] on span "Confirm" at bounding box center [636, 403] width 33 height 11
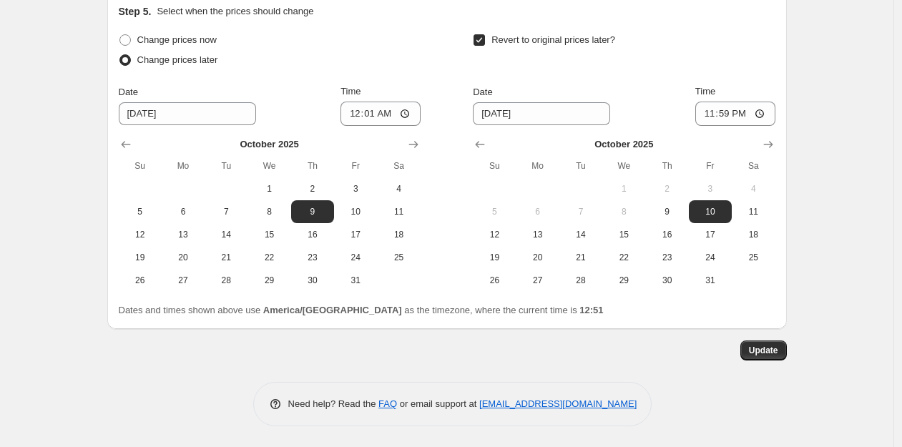
scroll to position [1707, 0]
click at [634, 344] on span "Update" at bounding box center [763, 349] width 29 height 11
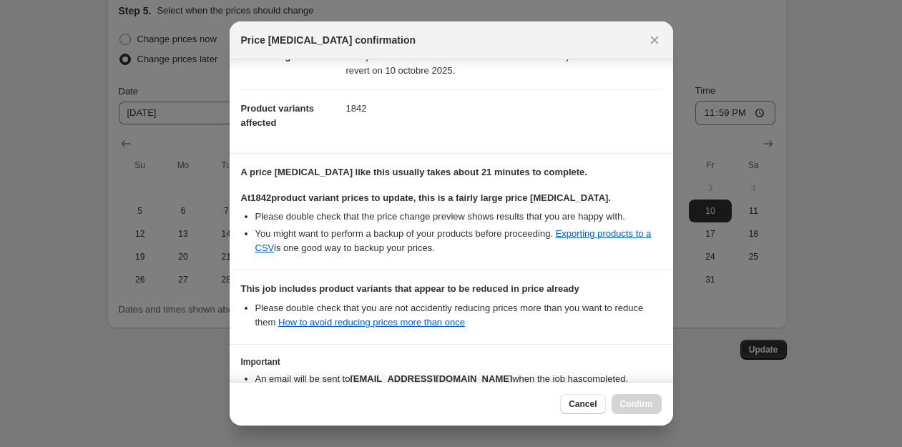
scroll to position [231, 0]
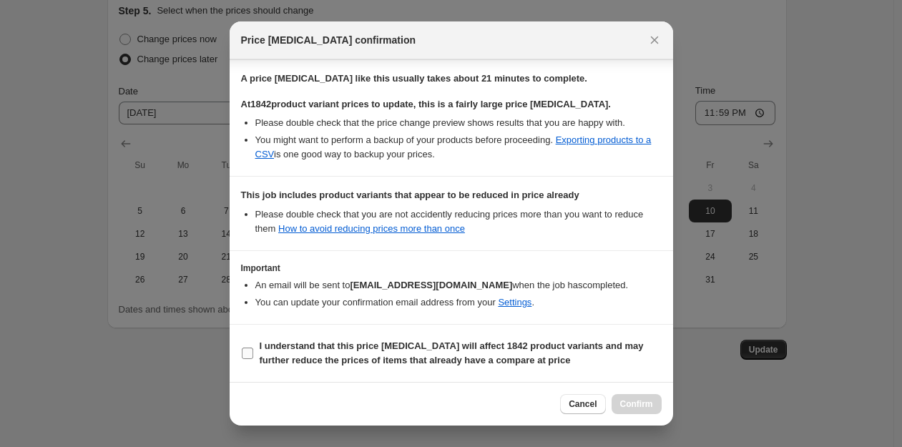
click at [247, 355] on input "I understand that this price [MEDICAL_DATA] will affect 1842 product variants a…" at bounding box center [247, 353] width 11 height 11
checkbox input "true"
click at [627, 403] on span "Confirm" at bounding box center [636, 403] width 33 height 11
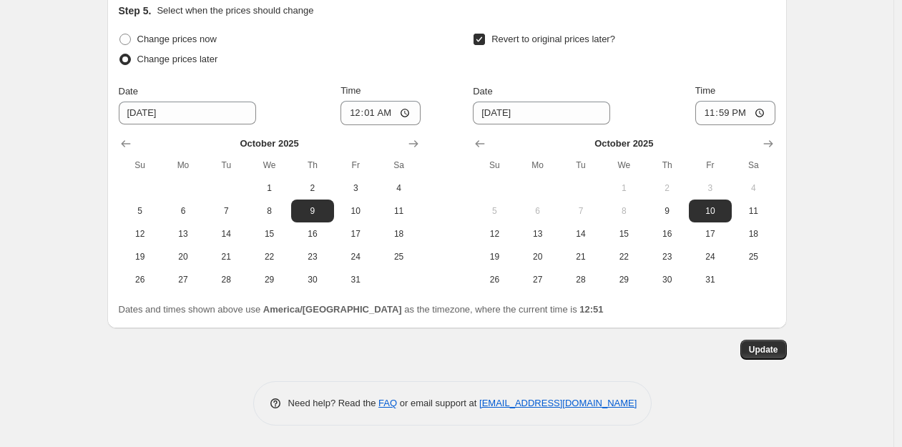
drag, startPoint x: 820, startPoint y: 315, endPoint x: 797, endPoint y: 343, distance: 36.1
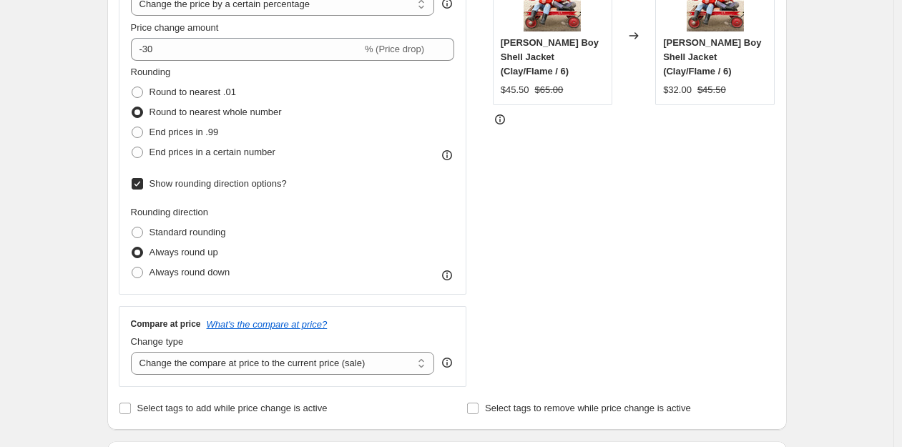
scroll to position [0, 0]
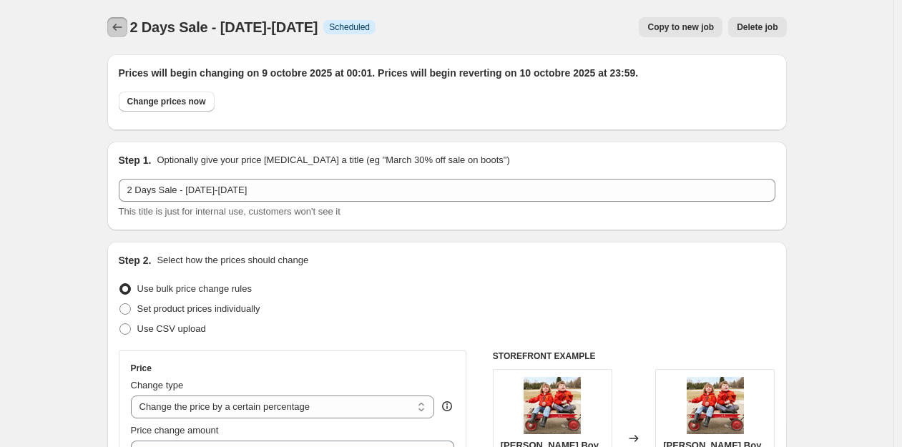
click at [122, 25] on icon "Price change jobs" at bounding box center [117, 27] width 14 height 14
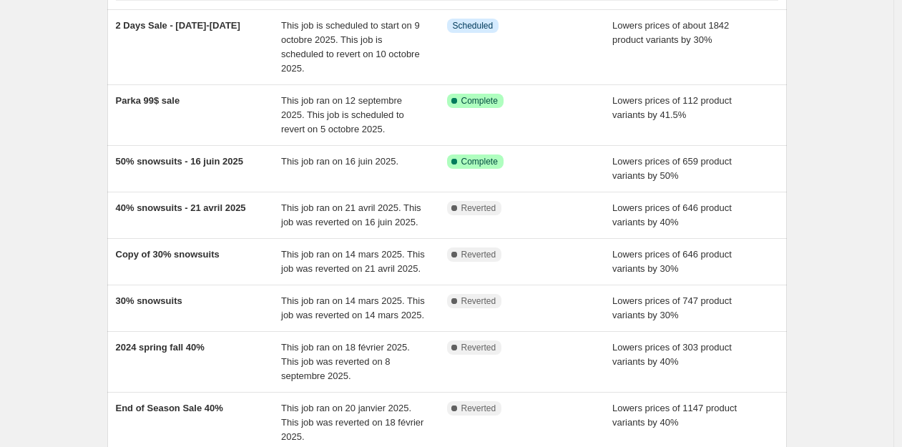
scroll to position [132, 0]
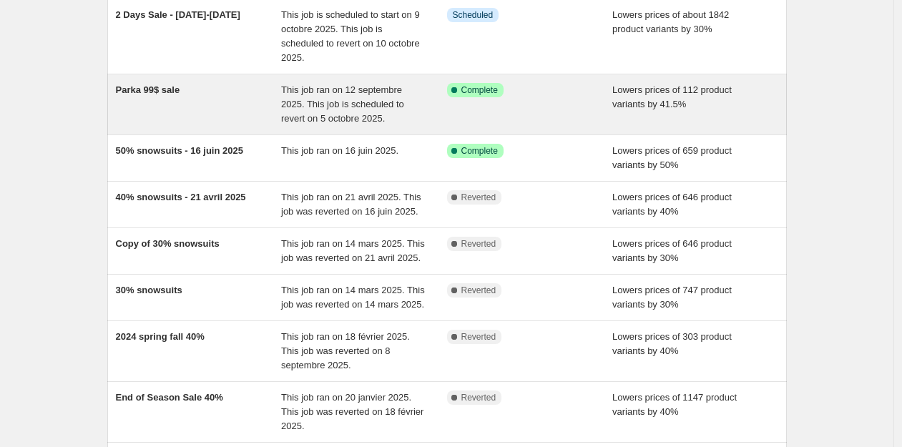
click at [175, 89] on span "Parka 99$ sale" at bounding box center [148, 89] width 64 height 11
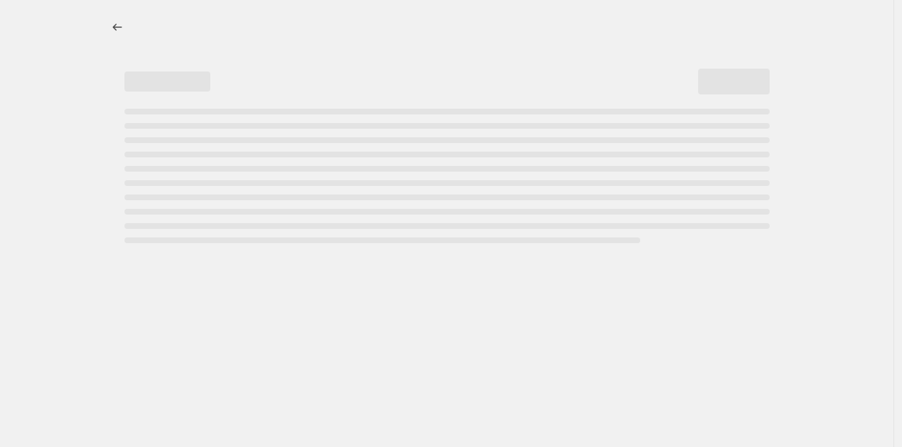
select select "percentage"
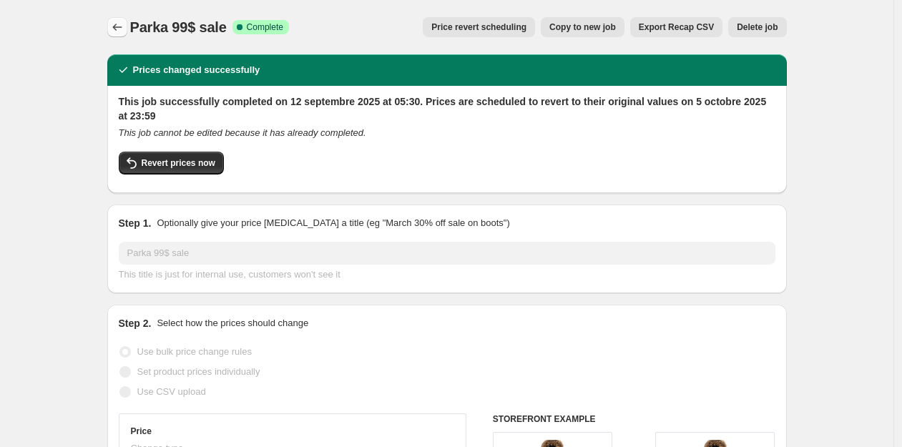
click at [123, 31] on icon "Price change jobs" at bounding box center [117, 27] width 14 height 14
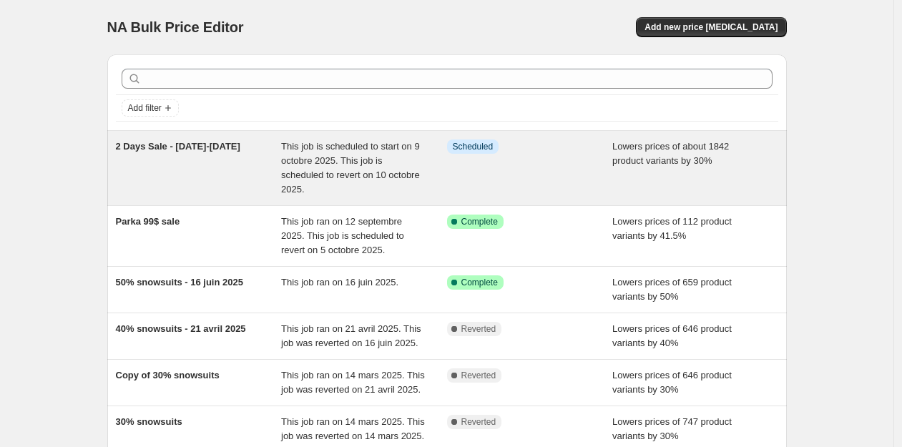
click at [171, 151] on span "2 Days Sale - [DATE]-[DATE]" at bounding box center [178, 146] width 124 height 11
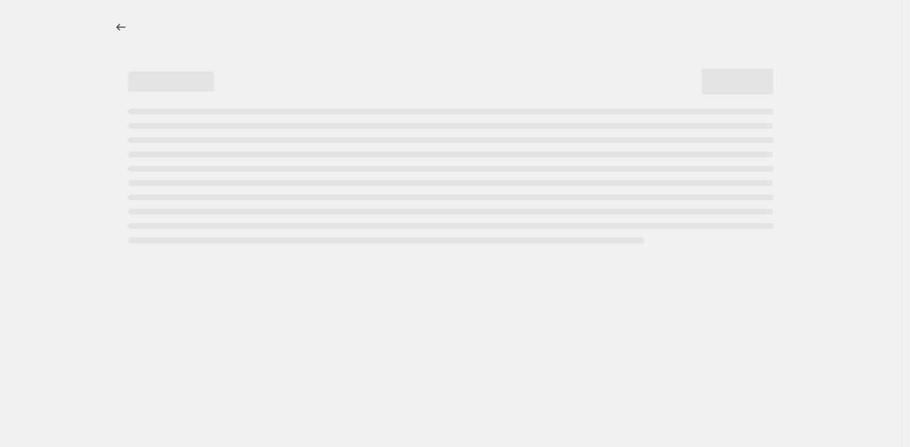
select select "percentage"
select select "tag"
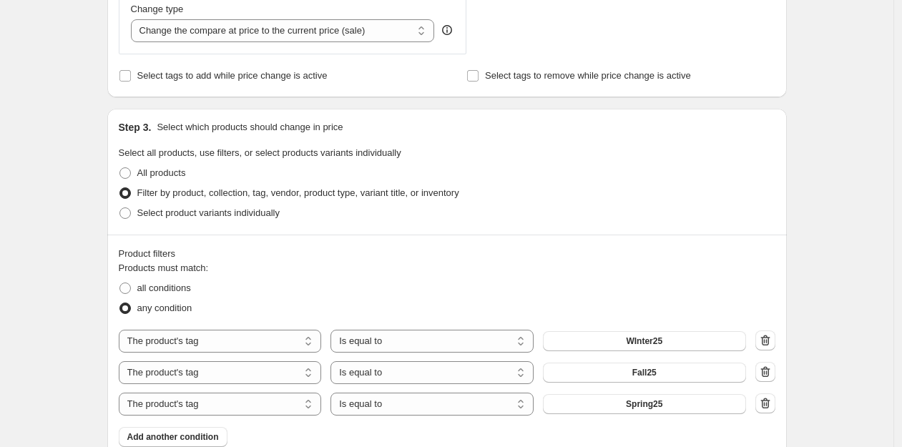
scroll to position [649, 0]
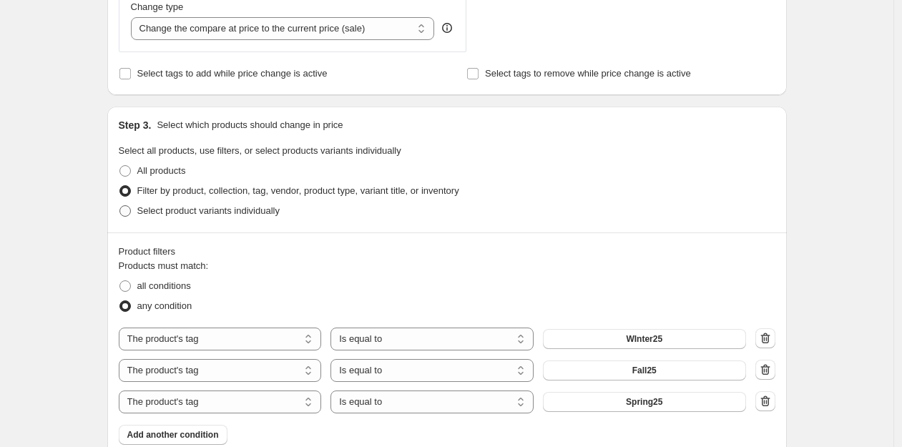
click at [131, 210] on span at bounding box center [124, 210] width 11 height 11
click at [120, 206] on input "Select product variants individually" at bounding box center [119, 205] width 1 height 1
radio input "true"
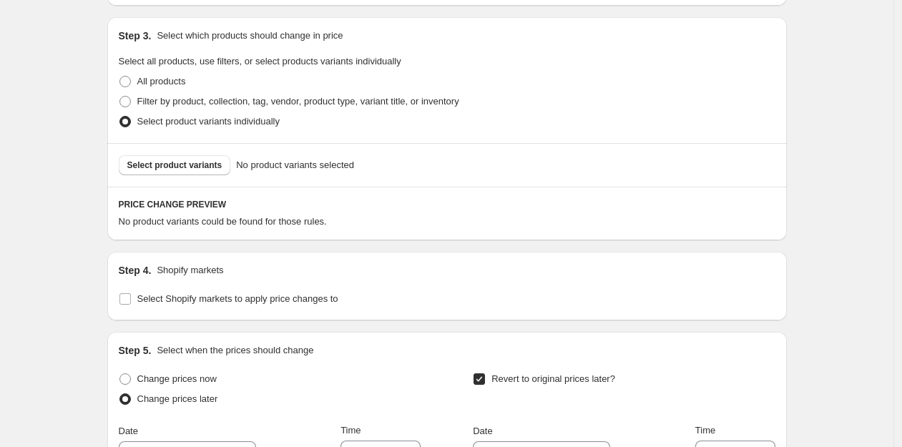
scroll to position [740, 0]
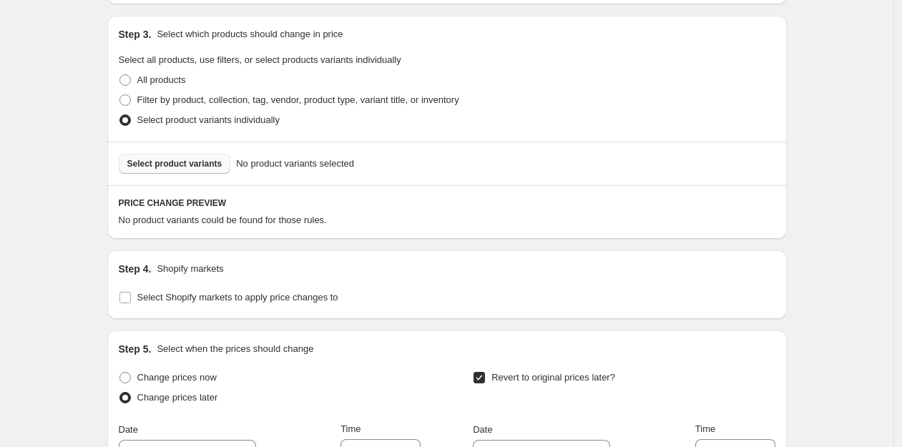
click at [130, 160] on button "Select product variants" at bounding box center [175, 164] width 112 height 20
click at [130, 79] on span at bounding box center [124, 79] width 11 height 11
click at [120, 75] on input "All products" at bounding box center [119, 74] width 1 height 1
radio input "true"
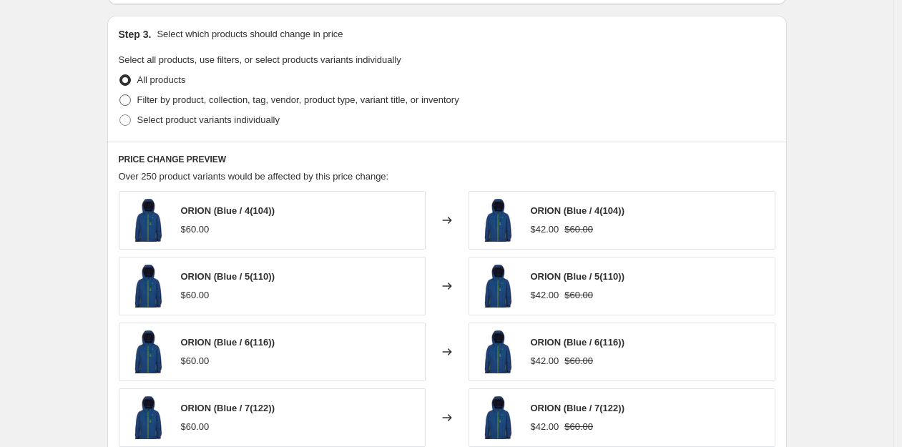
click at [127, 99] on span at bounding box center [124, 99] width 11 height 11
click at [120, 95] on input "Filter by product, collection, tag, vendor, product type, variant title, or inv…" at bounding box center [119, 94] width 1 height 1
radio input "true"
select select "tag"
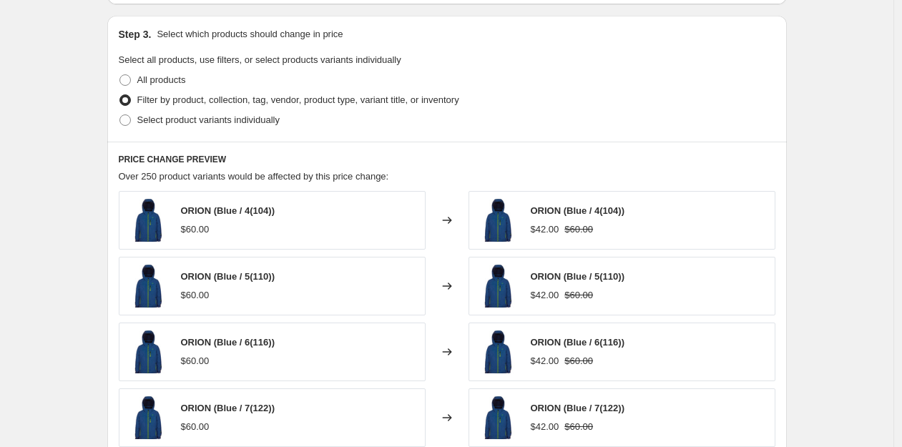
select select "tag"
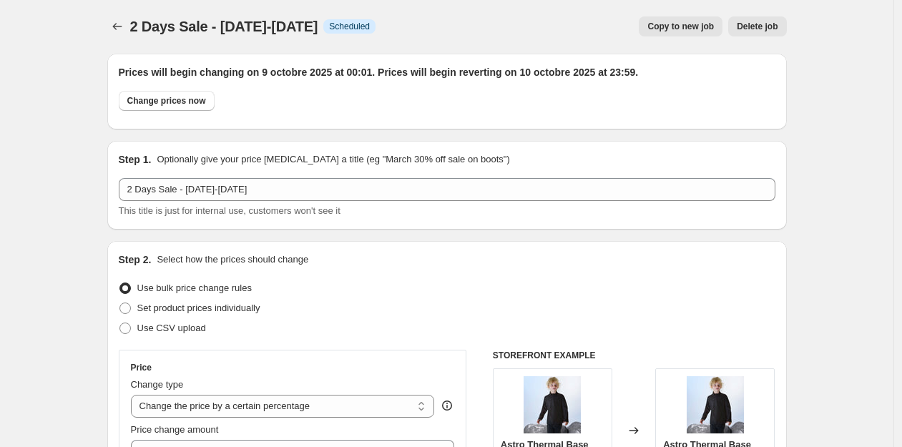
scroll to position [0, 0]
click at [120, 25] on icon "Price change jobs" at bounding box center [117, 27] width 14 height 14
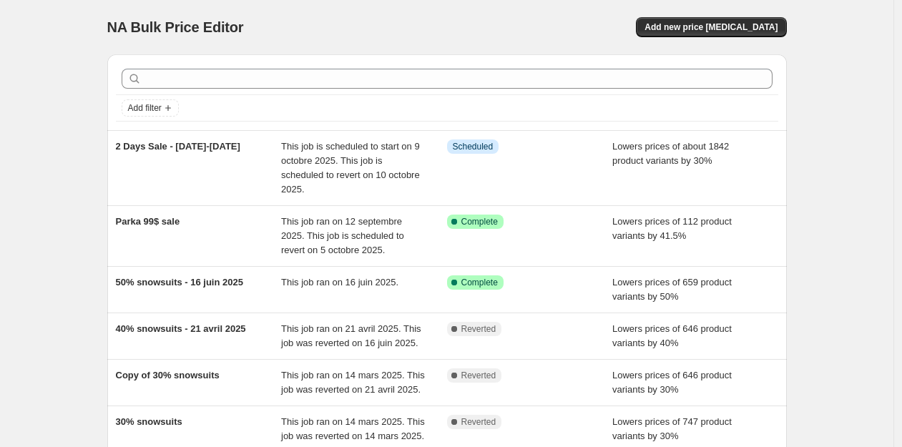
click at [72, 30] on div "NA Bulk Price Editor. This page is ready NA Bulk Price Editor Add new price [ME…" at bounding box center [446, 418] width 893 height 837
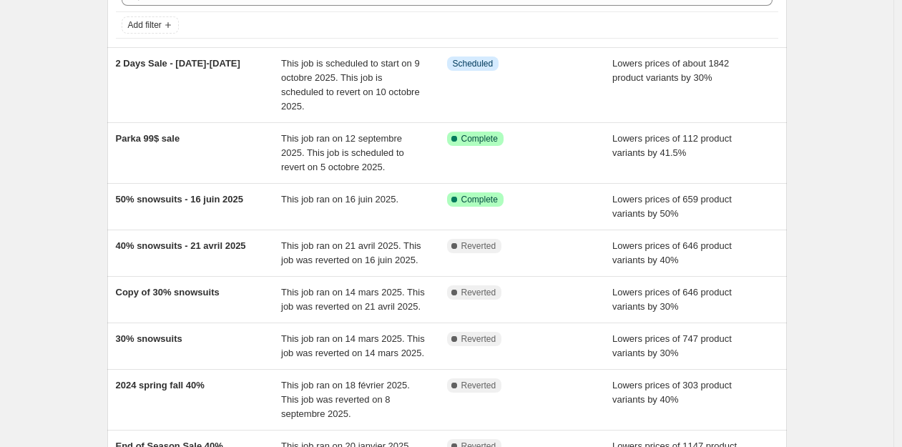
scroll to position [96, 0]
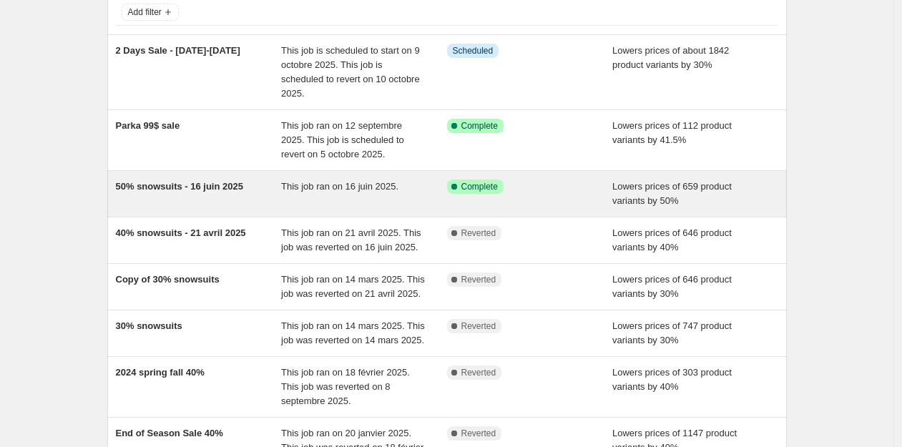
click at [217, 188] on span "50% snowsuits - 16 juin 2025" at bounding box center [179, 186] width 127 height 11
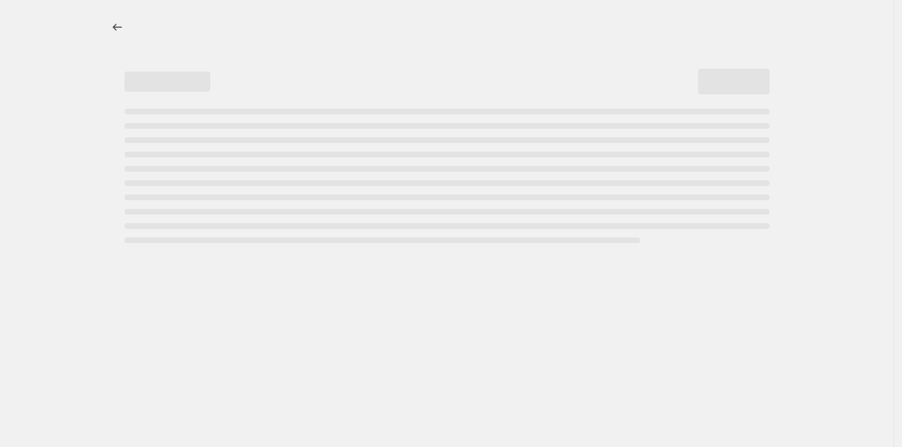
select select "percentage"
select select "collection"
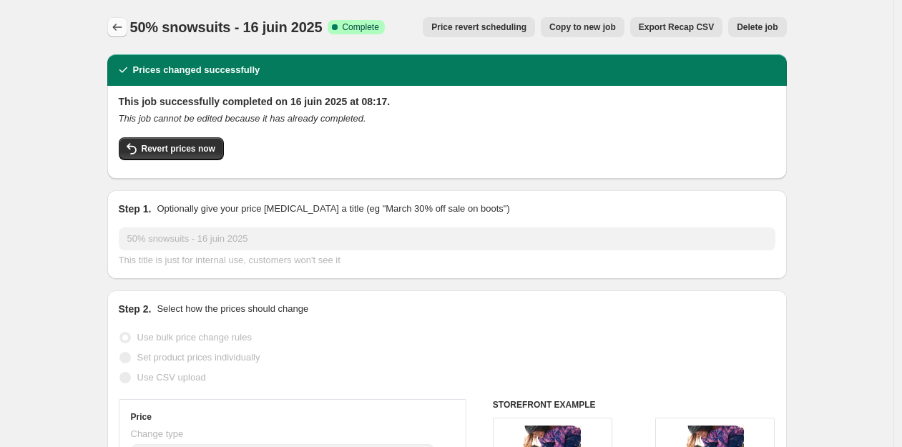
click at [112, 24] on button "Price change jobs" at bounding box center [117, 27] width 20 height 20
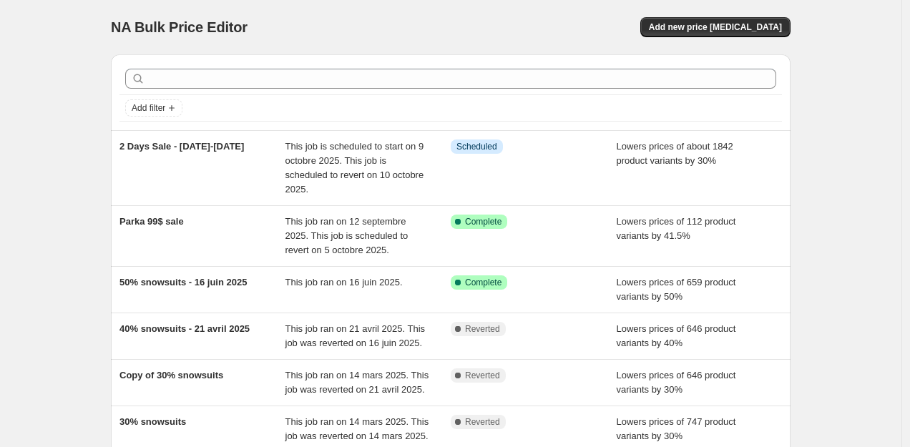
click at [51, 124] on div "NA Bulk Price Editor. This page is ready NA Bulk Price Editor Add new price [ME…" at bounding box center [450, 418] width 901 height 837
click at [57, 153] on div "NA Bulk Price Editor. This page is ready NA Bulk Price Editor Add new price [ME…" at bounding box center [450, 418] width 901 height 837
click at [36, 97] on div "NA Bulk Price Editor. This page is ready NA Bulk Price Editor Add new price [ME…" at bounding box center [450, 418] width 901 height 837
